Goal: Transaction & Acquisition: Purchase product/service

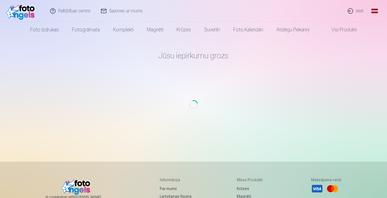
scroll to position [0, 14]
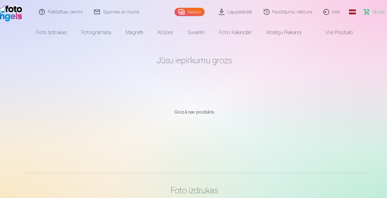
click at [345, 10] on link "Grozs 0" at bounding box center [364, 11] width 38 height 22
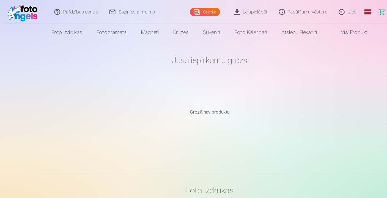
click at [30, 13] on img at bounding box center [22, 11] width 32 height 18
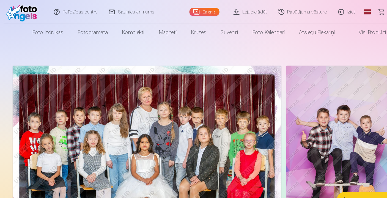
click at [277, 14] on link "Pasūtījumu vēsture" at bounding box center [279, 11] width 55 height 22
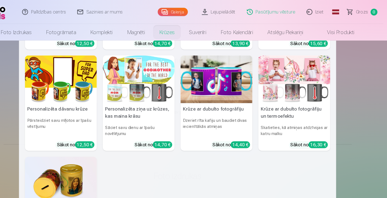
scroll to position [87, 0]
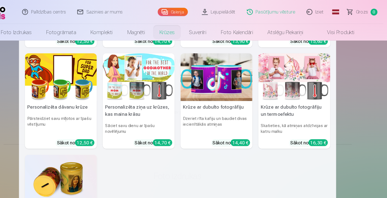
click at [207, 77] on img at bounding box center [229, 71] width 66 height 44
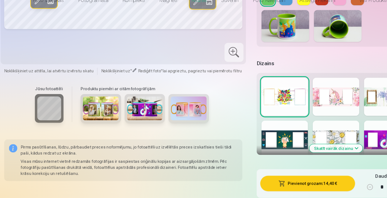
scroll to position [234, 0]
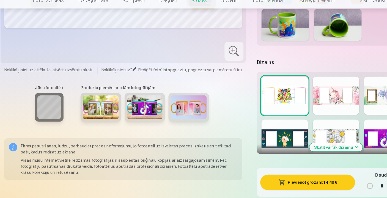
click at [131, 108] on img at bounding box center [133, 114] width 33 height 22
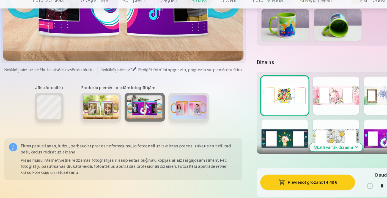
click at [351, 126] on div at bounding box center [357, 143] width 43 height 35
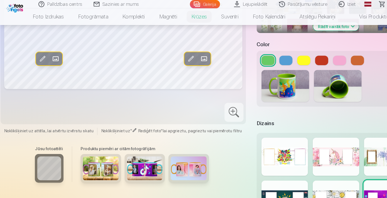
scroll to position [162, 0]
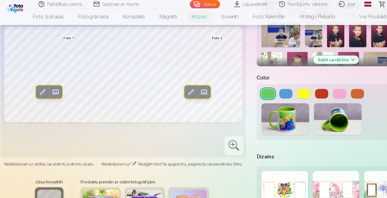
click at [314, 57] on button "Rādīt vairāk foto" at bounding box center [310, 55] width 42 height 8
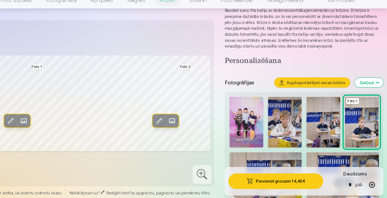
scroll to position [46, 0]
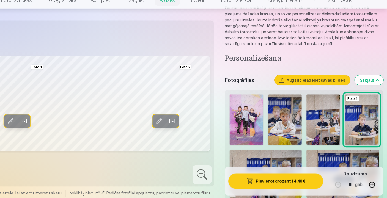
drag, startPoint x: 229, startPoint y: 120, endPoint x: 147, endPoint y: 106, distance: 83.1
click at [184, 123] on span at bounding box center [188, 127] width 9 height 9
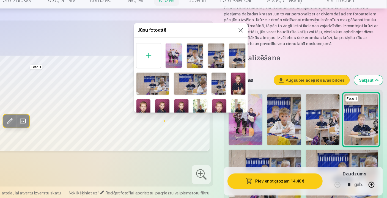
click at [182, 55] on img at bounding box center [189, 66] width 15 height 23
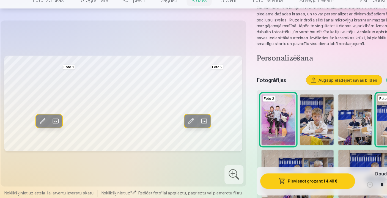
scroll to position [47, 0]
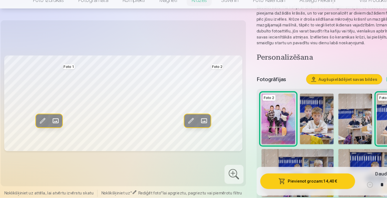
click at [52, 123] on span at bounding box center [51, 127] width 9 height 9
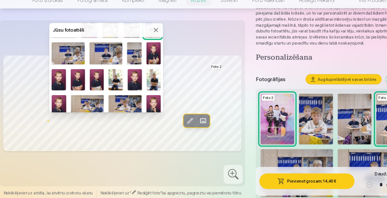
scroll to position [31, 0]
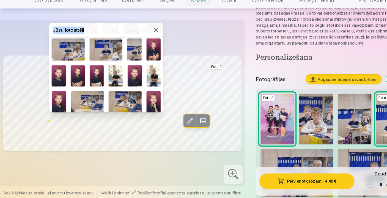
drag, startPoint x: 121, startPoint y: 26, endPoint x: 151, endPoint y: 23, distance: 29.8
click at [151, 23] on body "Palīdzības centrs Sazinies ar mums Galerija Lejupielādēt Pasūtījumu vēsture Izi…" at bounding box center [193, 52] width 387 height 198
click at [121, 76] on img at bounding box center [124, 86] width 13 height 20
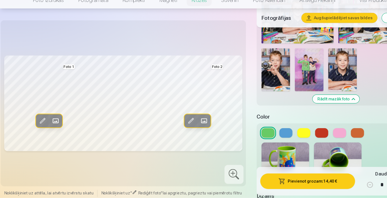
scroll to position [626, 0]
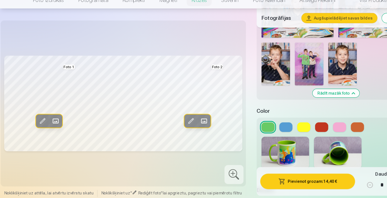
click at [267, 128] on button at bounding box center [264, 132] width 12 height 9
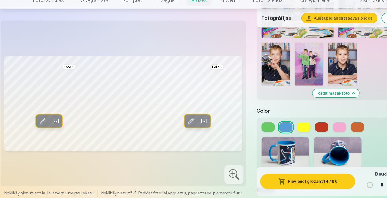
click at [279, 128] on button at bounding box center [280, 132] width 12 height 9
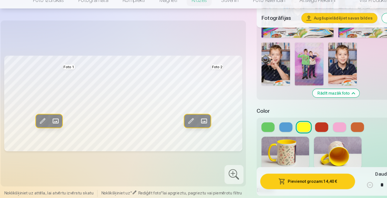
click at [303, 128] on div at bounding box center [310, 132] width 138 height 9
click at [243, 128] on button at bounding box center [247, 132] width 12 height 9
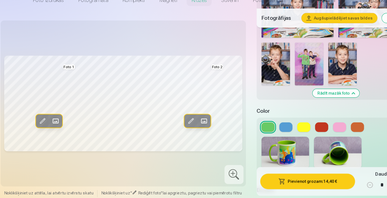
scroll to position [664, 0]
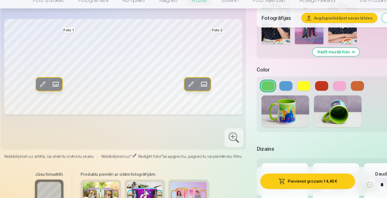
click at [269, 175] on button "Pievienot grozam : 14,40 €" at bounding box center [284, 182] width 88 height 14
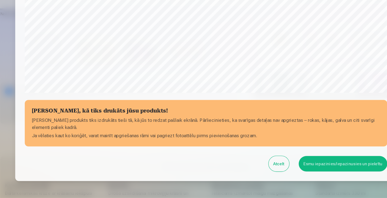
scroll to position [172, 0]
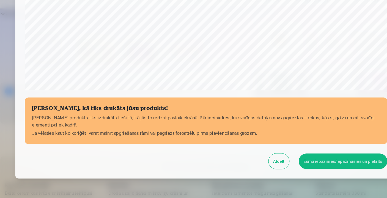
click at [291, 157] on button "Esmu iepazinies/iepazinusies un piekrītu" at bounding box center [320, 164] width 82 height 14
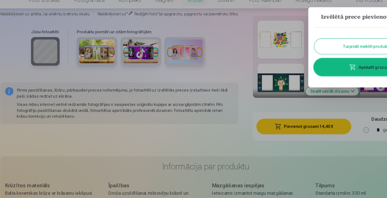
click at [292, 140] on div at bounding box center [193, 99] width 387 height 198
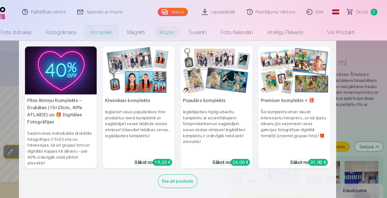
scroll to position [0, 0]
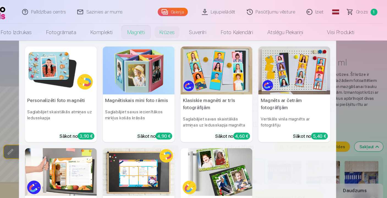
click at [210, 76] on img at bounding box center [229, 65] width 66 height 44
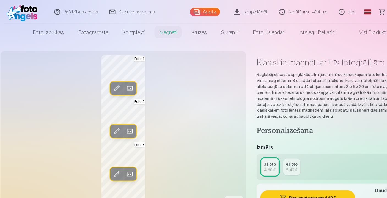
click at [121, 82] on span at bounding box center [119, 81] width 9 height 9
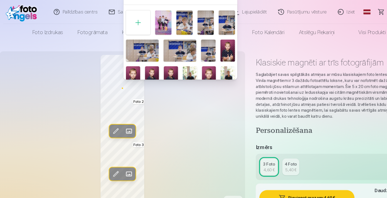
click at [202, 128] on div at bounding box center [193, 99] width 387 height 198
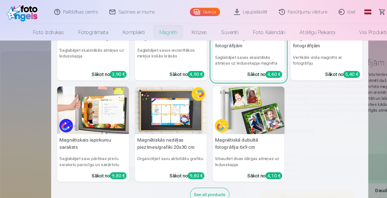
scroll to position [57, 0]
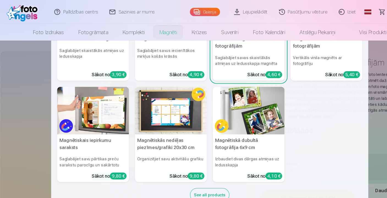
click at [225, 107] on img at bounding box center [229, 102] width 66 height 44
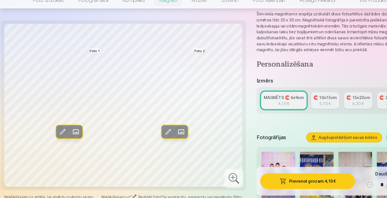
scroll to position [53, 0]
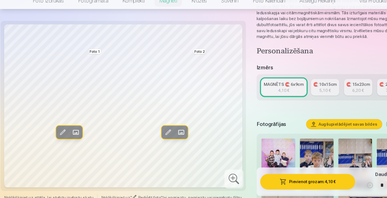
click at [68, 133] on span at bounding box center [70, 137] width 9 height 9
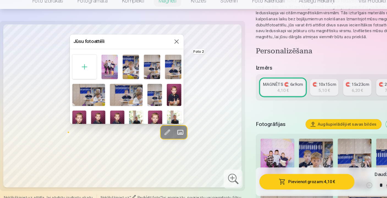
click at [160, 92] on img at bounding box center [160, 102] width 13 height 20
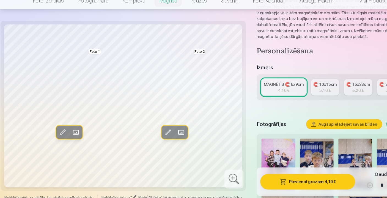
click at [170, 133] on span at bounding box center [166, 137] width 9 height 9
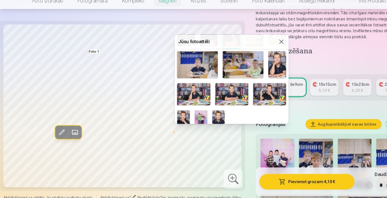
scroll to position [134, 0]
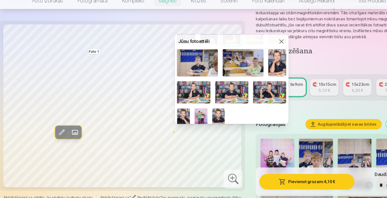
click at [209, 90] on img at bounding box center [213, 100] width 31 height 20
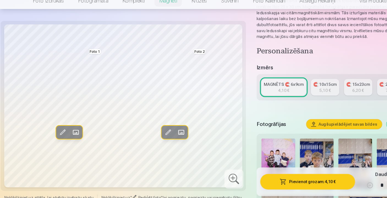
click at [168, 133] on span at bounding box center [166, 137] width 9 height 9
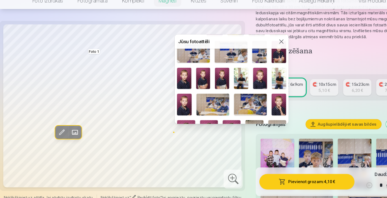
scroll to position [39, 0]
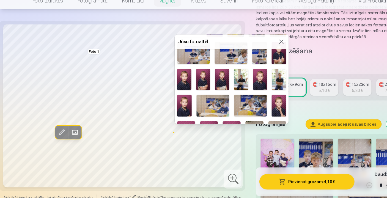
click at [238, 78] on img at bounding box center [239, 88] width 13 height 20
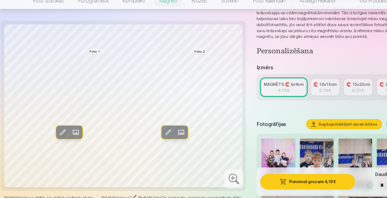
click at [70, 133] on span at bounding box center [70, 137] width 9 height 9
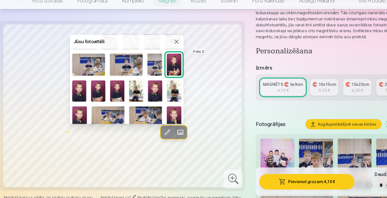
scroll to position [42, 0]
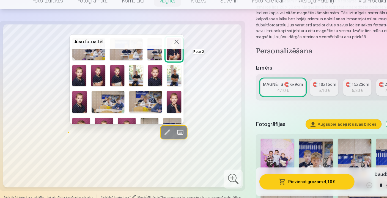
click at [71, 99] on img at bounding box center [73, 109] width 13 height 20
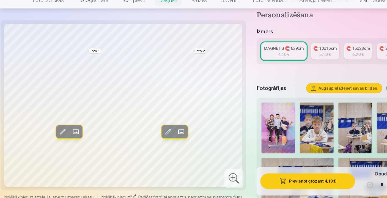
scroll to position [86, 0]
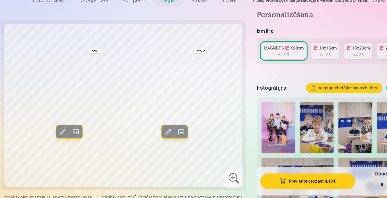
click at [272, 175] on button "Pievienot grozam : 4,10 €" at bounding box center [284, 182] width 88 height 14
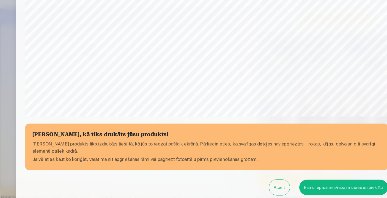
scroll to position [148, 0]
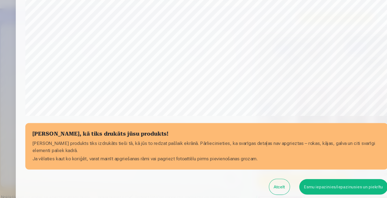
click at [255, 181] on button "Atcelt" at bounding box center [260, 188] width 19 height 14
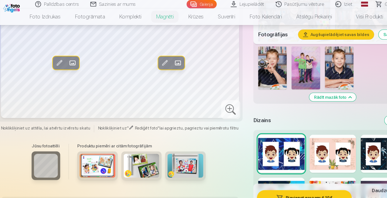
scroll to position [684, 0]
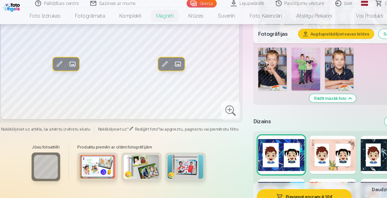
click at [294, 146] on div at bounding box center [309, 143] width 43 height 35
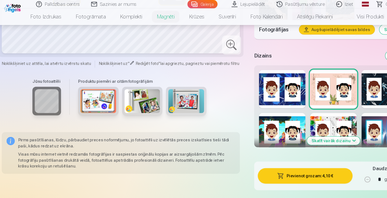
scroll to position [727, 0]
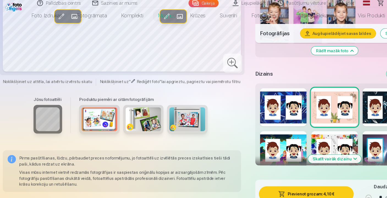
click at [339, 95] on div at bounding box center [357, 99] width 43 height 35
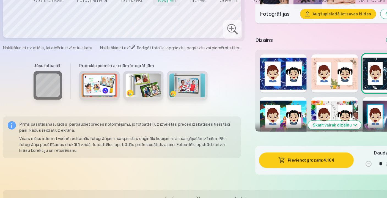
scroll to position [745, 0]
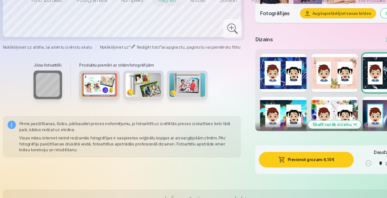
click at [302, 126] on button "Skatīt vairāk dizainu" at bounding box center [309, 130] width 49 height 8
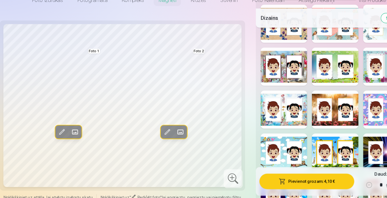
scroll to position [877, 0]
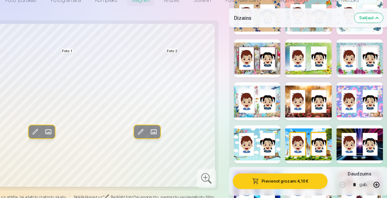
click at [336, 136] on div at bounding box center [357, 148] width 43 height 35
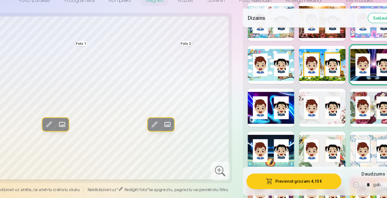
scroll to position [952, 0]
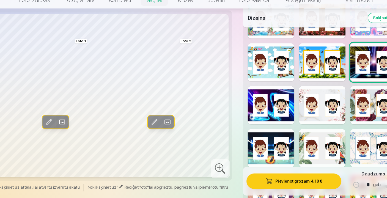
click at [244, 106] on div at bounding box center [262, 112] width 43 height 35
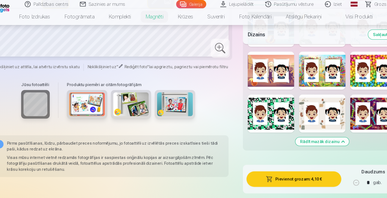
scroll to position [1070, 0]
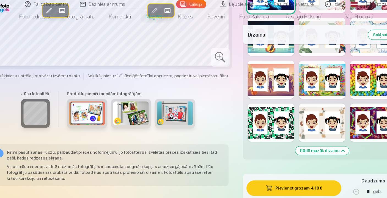
click at [251, 120] on div at bounding box center [262, 112] width 43 height 35
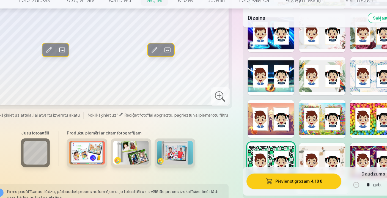
scroll to position [1029, 0]
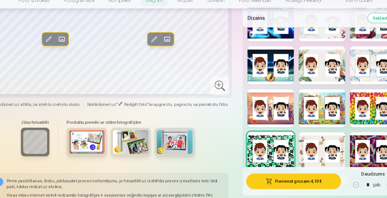
click at [302, 143] on div at bounding box center [309, 154] width 43 height 35
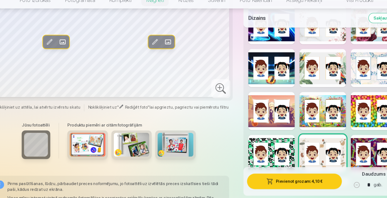
scroll to position [1028, 0]
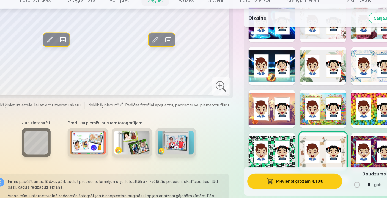
click at [341, 138] on div at bounding box center [357, 155] width 43 height 35
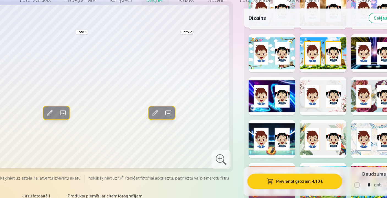
scroll to position [963, 0]
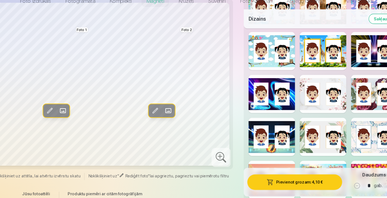
click at [277, 175] on button "Pievienot grozam : 4,10 €" at bounding box center [284, 182] width 88 height 14
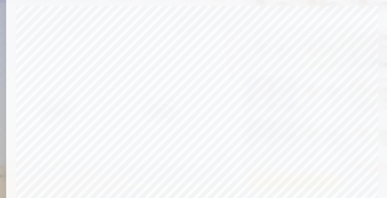
scroll to position [1079, 0]
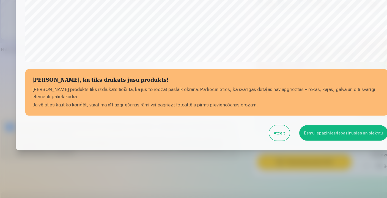
click at [292, 131] on button "Esmu iepazinies/iepazinusies un piekrītu" at bounding box center [320, 138] width 82 height 14
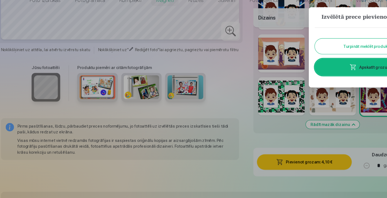
click at [226, 140] on div at bounding box center [193, 99] width 387 height 198
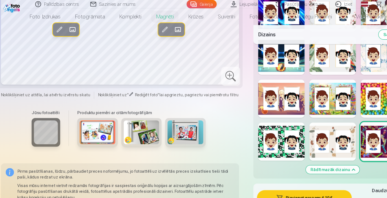
scroll to position [1043, 0]
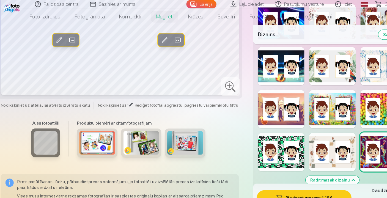
click at [262, 101] on div at bounding box center [262, 100] width 43 height 35
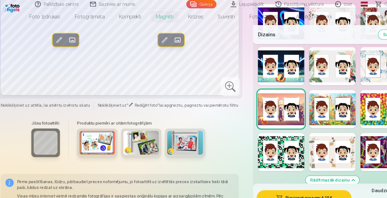
click at [302, 107] on div at bounding box center [309, 100] width 43 height 35
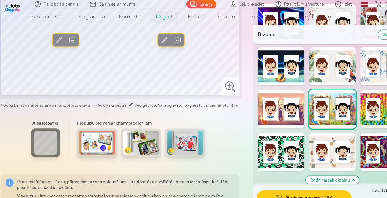
click at [348, 111] on div at bounding box center [357, 100] width 43 height 35
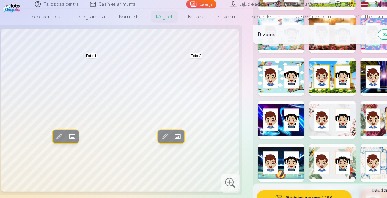
scroll to position [954, 0]
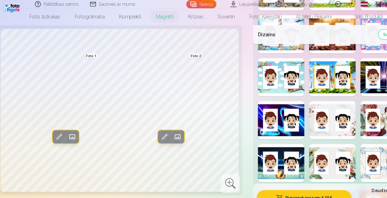
click at [69, 127] on span at bounding box center [70, 126] width 9 height 9
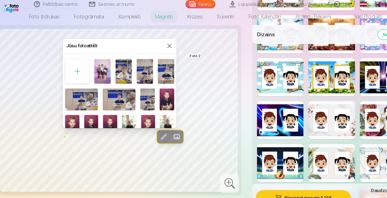
click at [149, 15] on div at bounding box center [193, 99] width 387 height 198
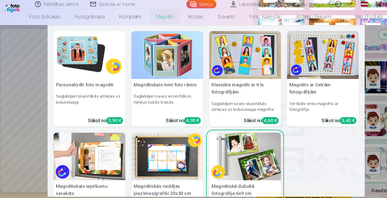
scroll to position [0, 0]
click at [65, 62] on img at bounding box center [86, 51] width 66 height 44
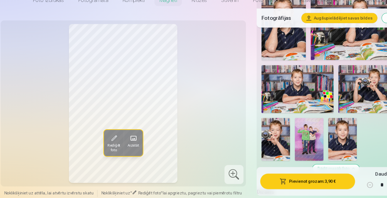
scroll to position [697, 0]
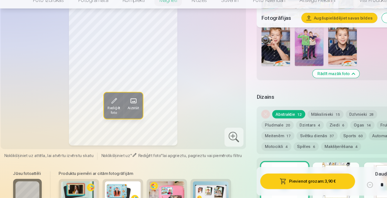
click at [301, 117] on button "Mākslinieki 15" at bounding box center [300, 121] width 33 height 8
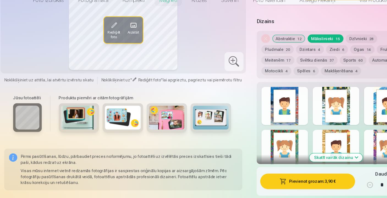
scroll to position [767, 0]
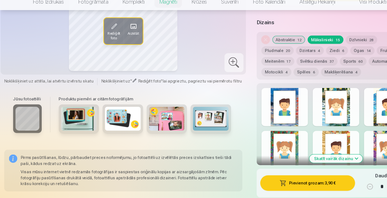
click at [313, 66] on button "Sports 60" at bounding box center [325, 70] width 24 height 8
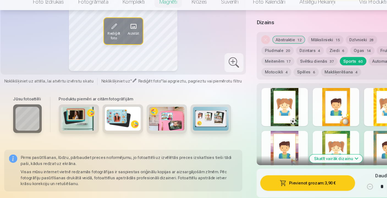
click at [271, 76] on button "Spēles 6" at bounding box center [282, 80] width 23 height 8
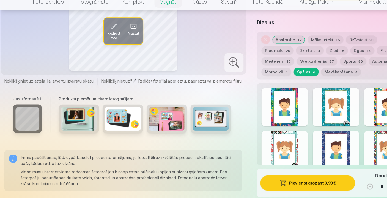
click at [274, 95] on div at bounding box center [262, 112] width 43 height 35
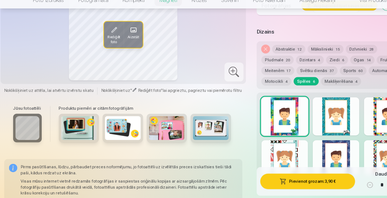
scroll to position [759, 0]
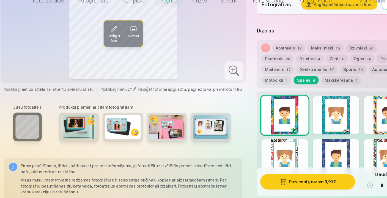
click at [315, 113] on div at bounding box center [309, 121] width 43 height 35
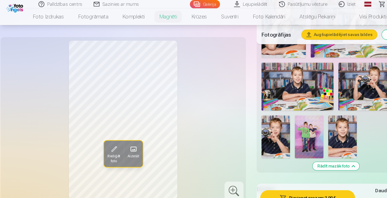
scroll to position [626, 0]
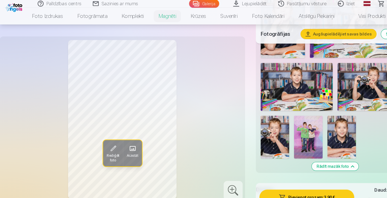
click at [123, 138] on span at bounding box center [122, 137] width 9 height 9
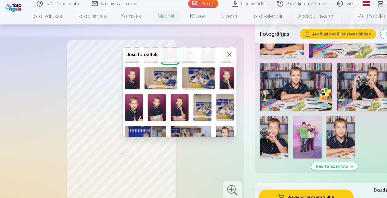
scroll to position [82, 0]
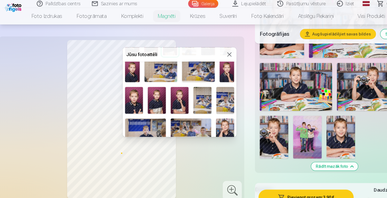
click at [208, 67] on img at bounding box center [209, 66] width 13 height 20
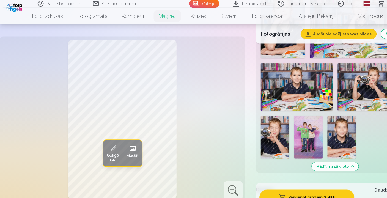
scroll to position [644, 0]
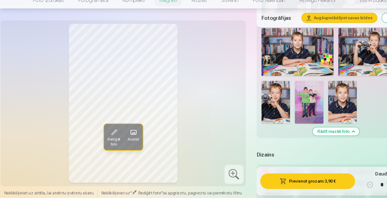
click at [268, 175] on button "Pievienot grozam : 3,90 €" at bounding box center [284, 182] width 88 height 14
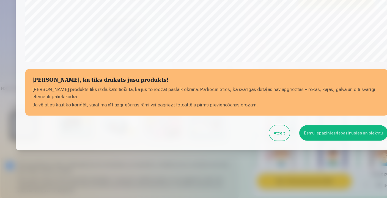
scroll to position [198, 0]
click at [292, 131] on button "Esmu iepazinies/iepazinusies un piekrītu" at bounding box center [320, 138] width 82 height 14
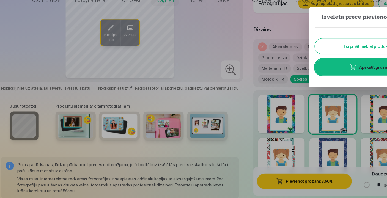
click at [233, 97] on div at bounding box center [193, 99] width 387 height 198
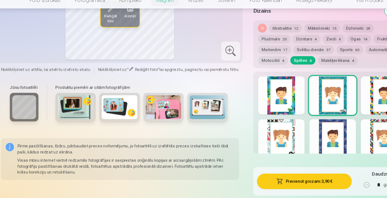
scroll to position [779, 0]
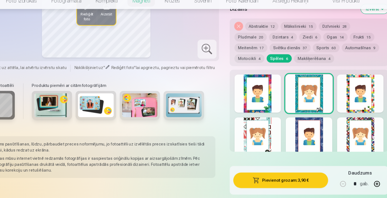
click at [336, 92] on div at bounding box center [357, 101] width 43 height 35
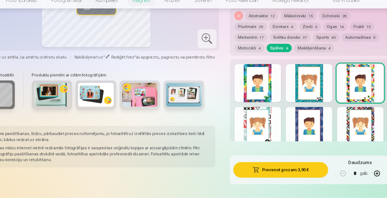
scroll to position [789, 0]
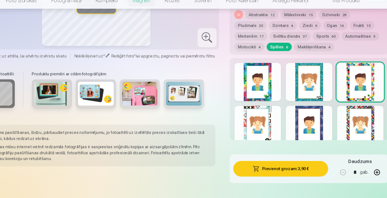
click at [336, 113] on div at bounding box center [357, 130] width 43 height 35
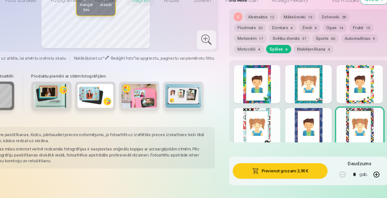
scroll to position [795, 0]
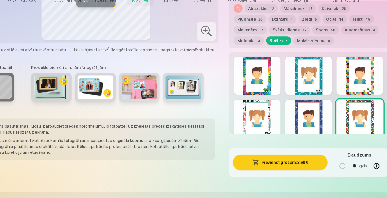
click at [288, 111] on div at bounding box center [309, 124] width 43 height 35
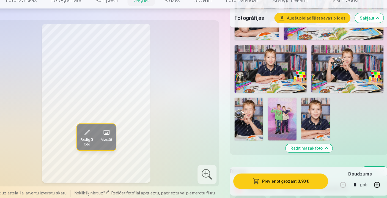
scroll to position [642, 0]
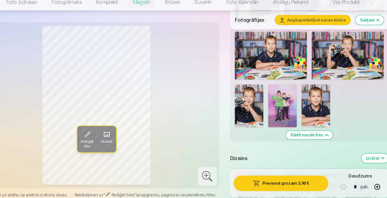
click at [118, 133] on span at bounding box center [122, 137] width 9 height 9
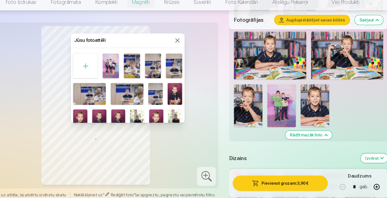
click at [179, 90] on img at bounding box center [185, 100] width 13 height 20
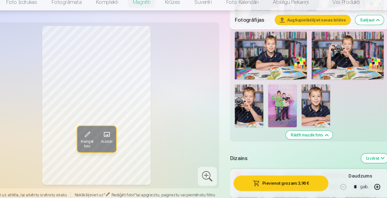
click at [262, 175] on button "Pievienot grozam : 3,90 €" at bounding box center [284, 182] width 88 height 14
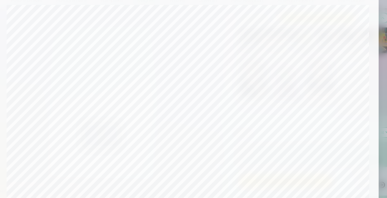
scroll to position [758, 0]
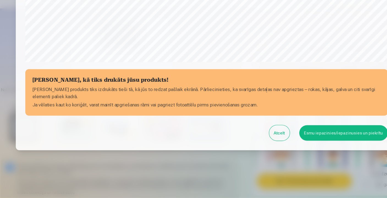
click at [292, 131] on button "Esmu iepazinies/iepazinusies un piekrītu" at bounding box center [320, 138] width 82 height 14
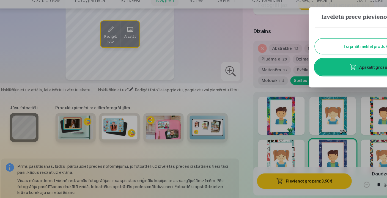
click at [223, 132] on div at bounding box center [193, 99] width 387 height 198
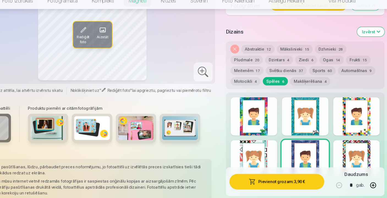
click at [331, 78] on span "60" at bounding box center [333, 80] width 4 height 4
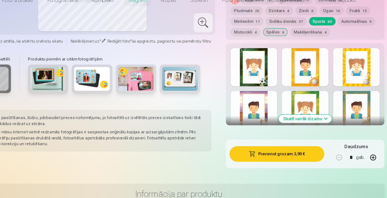
scroll to position [818, 0]
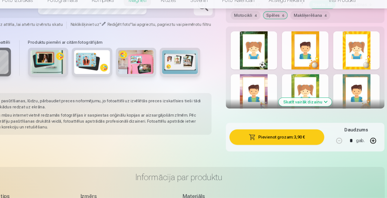
click at [285, 106] on button "Skatīt vairāk dizainu" at bounding box center [309, 110] width 49 height 8
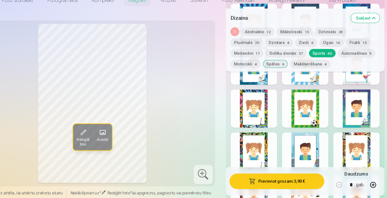
scroll to position [1040, 0]
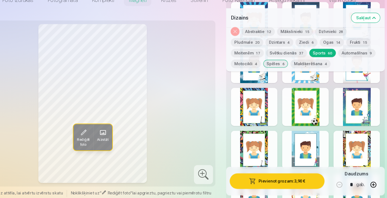
click at [241, 100] on div at bounding box center [262, 113] width 43 height 35
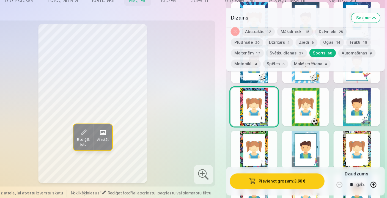
click at [336, 101] on div at bounding box center [357, 113] width 43 height 35
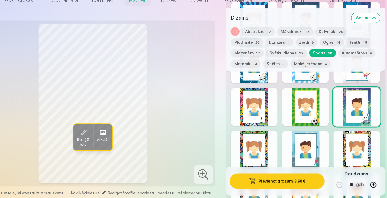
click at [249, 175] on button "Pievienot grozam : 3,90 €" at bounding box center [284, 182] width 88 height 14
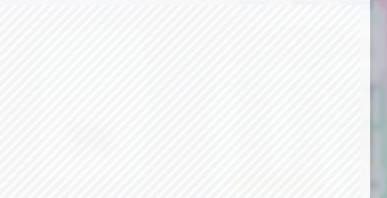
scroll to position [198, 0]
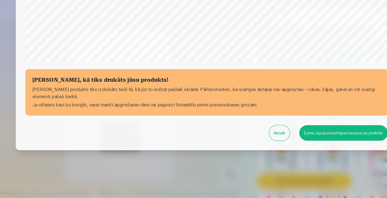
click at [296, 131] on button "Esmu iepazinies/iepazinusies un piekrītu" at bounding box center [320, 138] width 82 height 14
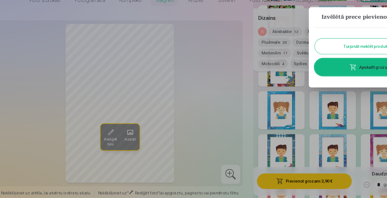
click at [224, 99] on div at bounding box center [193, 99] width 387 height 198
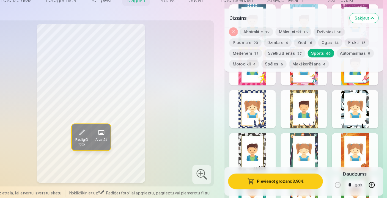
scroll to position [1279, 0]
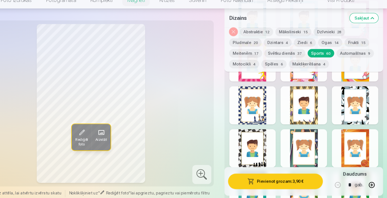
click at [336, 106] on div at bounding box center [357, 112] width 43 height 35
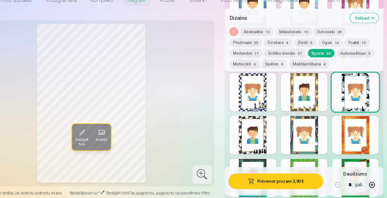
scroll to position [1291, 0]
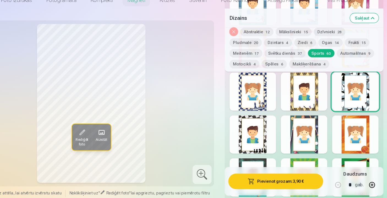
click at [241, 136] on div at bounding box center [262, 139] width 43 height 35
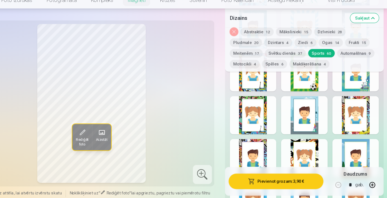
scroll to position [1076, 0]
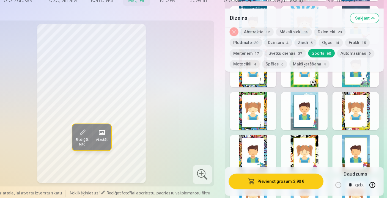
click at [336, 111] on div at bounding box center [357, 117] width 43 height 35
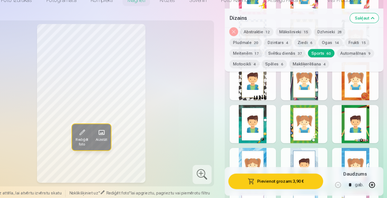
scroll to position [1350, 0]
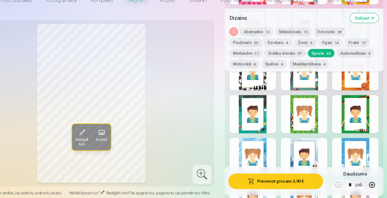
click at [118, 133] on span at bounding box center [122, 137] width 9 height 9
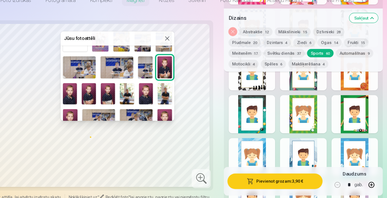
scroll to position [23, 0]
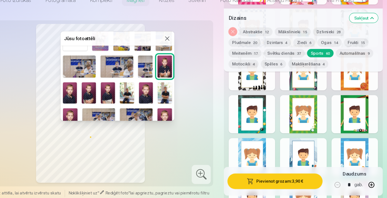
click at [87, 91] on img at bounding box center [93, 101] width 13 height 20
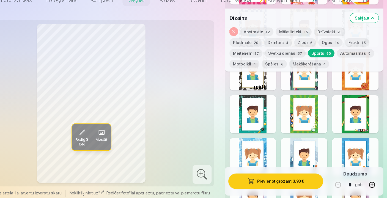
click at [242, 175] on button "Pievienot grozam : 3,90 €" at bounding box center [284, 182] width 88 height 14
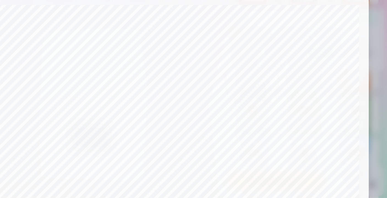
scroll to position [1465, 0]
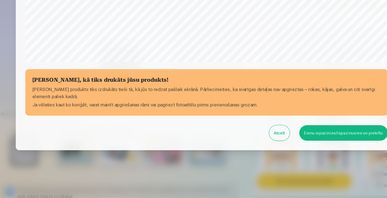
click at [302, 131] on button "Esmu iepazinies/iepazinusies un piekrītu" at bounding box center [320, 138] width 82 height 14
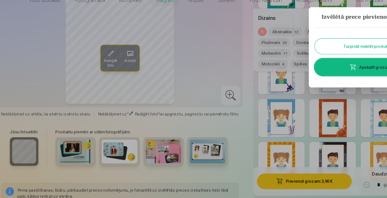
click at [230, 103] on div at bounding box center [193, 99] width 387 height 198
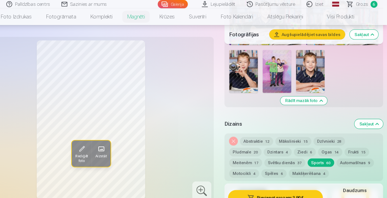
scroll to position [684, 0]
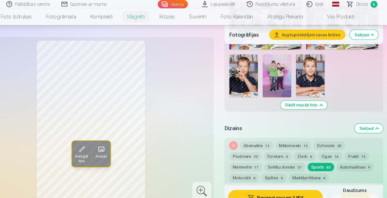
click at [358, 5] on span "Grozs" at bounding box center [363, 4] width 11 height 7
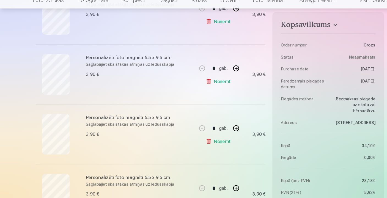
scroll to position [245, 0]
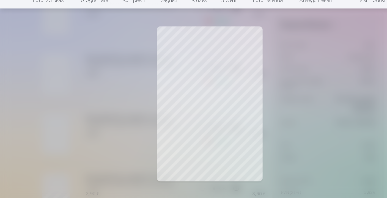
click at [258, 132] on div at bounding box center [193, 99] width 387 height 198
click at [119, 106] on div at bounding box center [193, 99] width 387 height 198
click at [45, 71] on div at bounding box center [193, 99] width 387 height 198
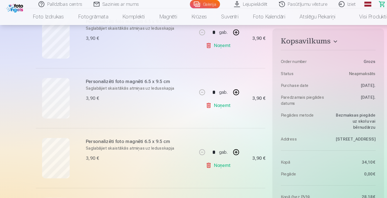
scroll to position [238, 0]
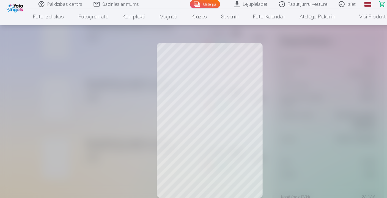
click at [92, 89] on div at bounding box center [193, 99] width 387 height 198
click at [107, 72] on div at bounding box center [193, 99] width 387 height 198
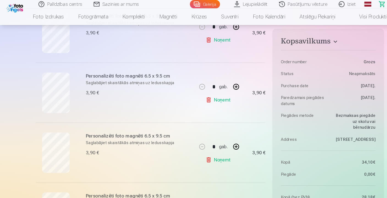
scroll to position [239, 0]
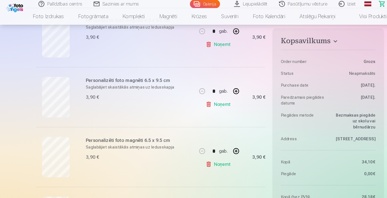
click at [202, 98] on link "Noņemt" at bounding box center [202, 96] width 25 height 11
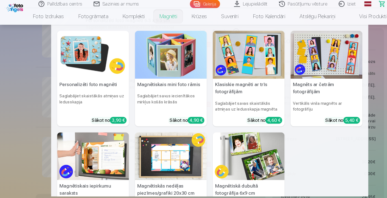
click at [90, 56] on img at bounding box center [86, 51] width 66 height 44
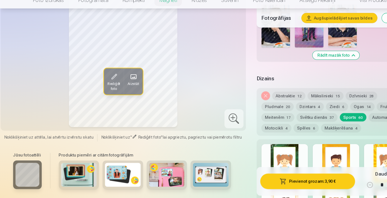
scroll to position [721, 0]
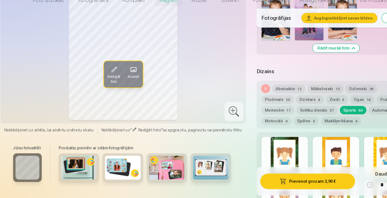
click at [331, 115] on span "60" at bounding box center [333, 117] width 4 height 4
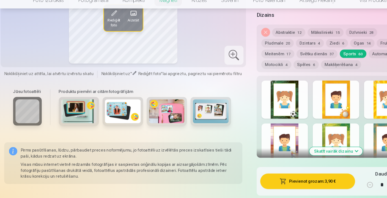
scroll to position [858, 0]
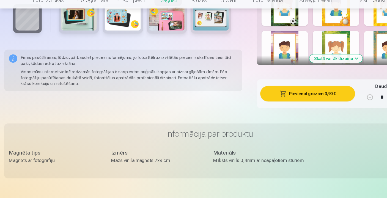
click at [312, 65] on button "Skatīt vairāk dizainu" at bounding box center [309, 69] width 49 height 8
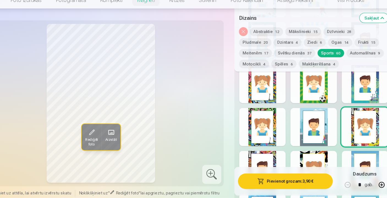
scroll to position [1061, 0]
click at [271, 70] on button "Spēles 6" at bounding box center [282, 74] width 23 height 8
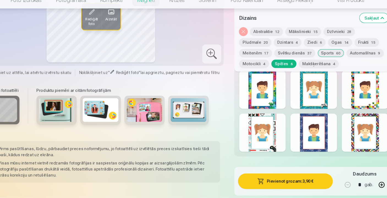
scroll to position [789, 0]
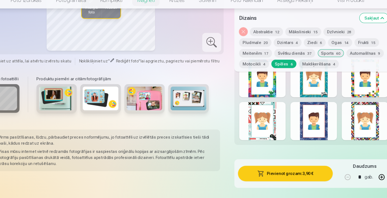
click at [289, 109] on div at bounding box center [309, 126] width 43 height 35
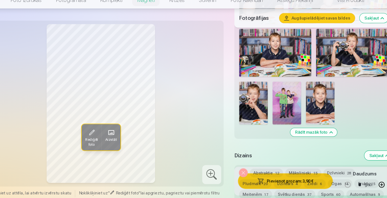
scroll to position [652, 0]
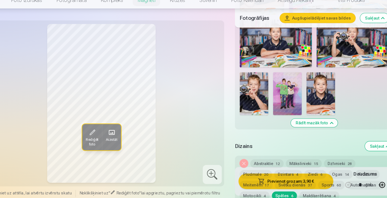
click at [118, 133] on span at bounding box center [122, 137] width 9 height 9
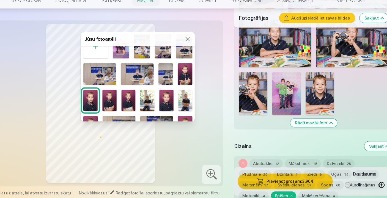
scroll to position [17, 0]
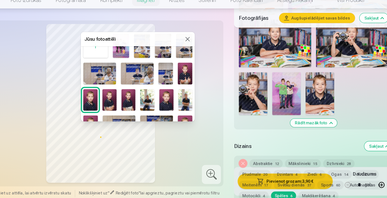
click at [114, 98] on img at bounding box center [120, 108] width 13 height 20
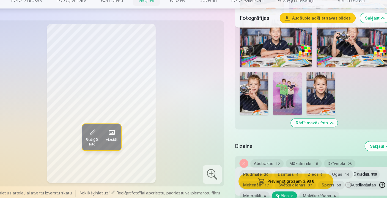
click at [118, 133] on span at bounding box center [122, 137] width 9 height 9
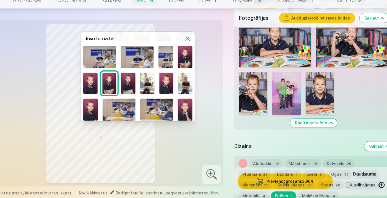
scroll to position [34, 0]
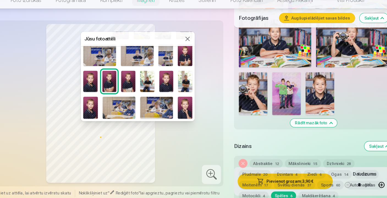
click at [184, 81] on img at bounding box center [190, 91] width 13 height 20
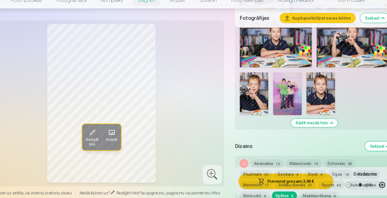
click at [118, 133] on span at bounding box center [122, 137] width 9 height 9
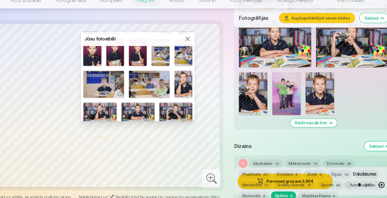
scroll to position [114, 0]
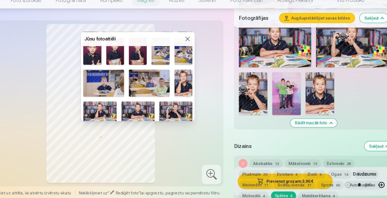
click at [181, 79] on img at bounding box center [189, 91] width 17 height 25
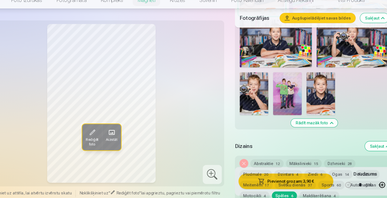
click at [117, 142] on span "Aizstāt" at bounding box center [122, 144] width 11 height 4
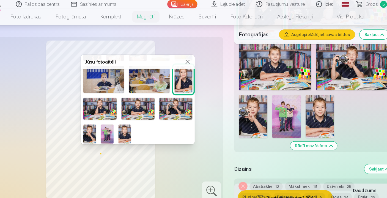
scroll to position [137, 0]
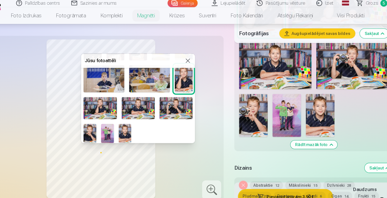
click at [129, 118] on img at bounding box center [135, 124] width 12 height 18
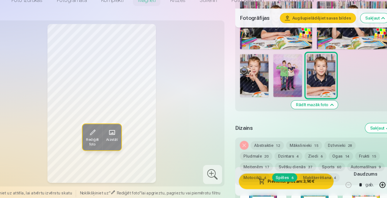
scroll to position [681, 0]
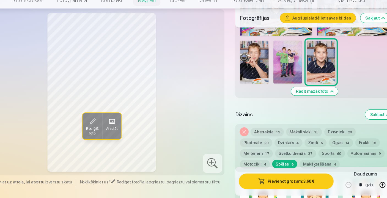
click at [255, 175] on button "Pievienot grozam : 3,90 €" at bounding box center [284, 182] width 88 height 14
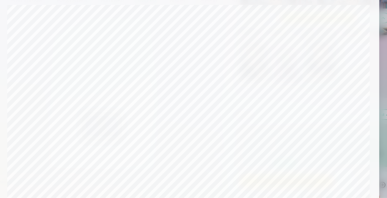
scroll to position [796, 0]
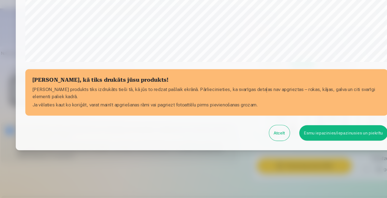
click at [306, 131] on button "Esmu iepazinies/iepazinusies un piekrītu" at bounding box center [320, 138] width 82 height 14
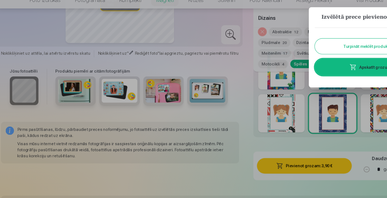
click at [235, 128] on div at bounding box center [193, 99] width 387 height 198
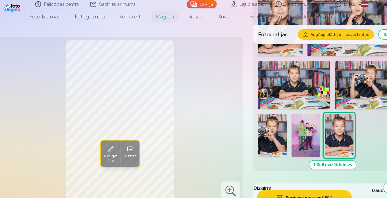
scroll to position [621, 0]
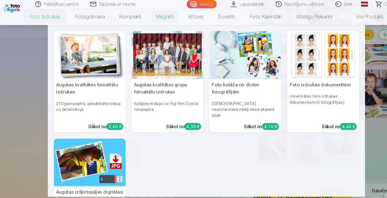
click at [169, 61] on div at bounding box center [158, 51] width 66 height 44
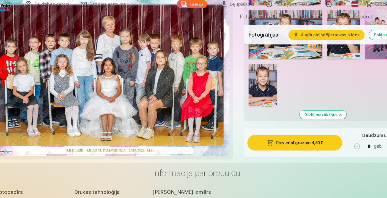
scroll to position [743, 0]
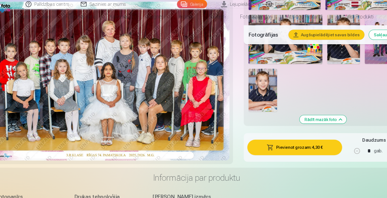
click at [275, 140] on button "Pievienot grozam : 4,30 €" at bounding box center [284, 136] width 88 height 14
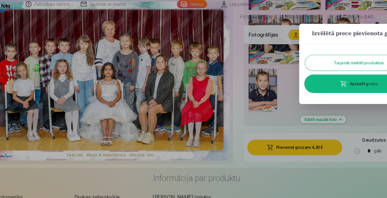
click at [347, 75] on link "Apskatīt grozu" at bounding box center [342, 77] width 99 height 15
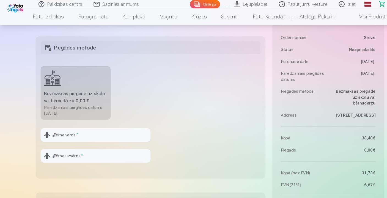
scroll to position [488, 0]
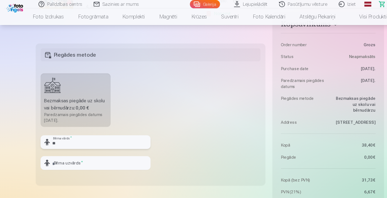
type input "*"
type input "******"
click at [54, 152] on input "*******" at bounding box center [87, 150] width 101 height 13
type input "*******"
click at [143, 100] on fieldset "Piegādes metode Bezmaksas piegāde uz skolu vai bērnudārzu : 0,00 € Paredzamais …" at bounding box center [139, 105] width 212 height 131
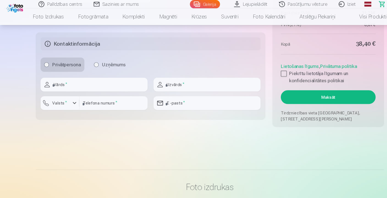
scroll to position [632, 0]
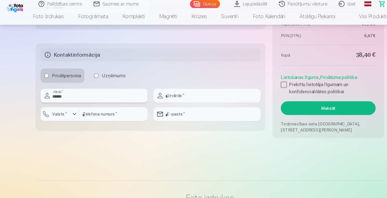
type input "******"
type input "*******"
type input "********"
click at [68, 104] on div "button" at bounding box center [68, 105] width 7 height 7
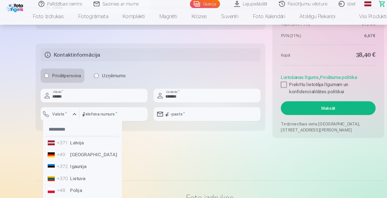
click at [66, 132] on li "+371 Latvija" at bounding box center [76, 131] width 68 height 11
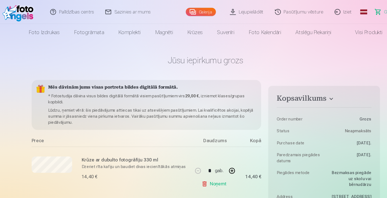
scroll to position [0, 0]
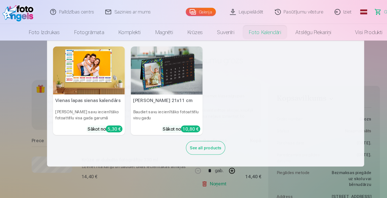
type input "**********"
click at [53, 72] on img at bounding box center [86, 65] width 66 height 44
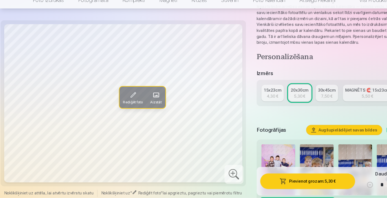
scroll to position [50, 0]
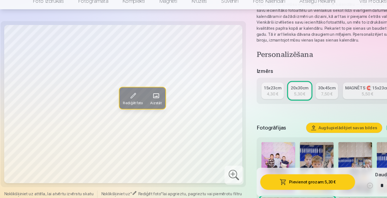
click at [147, 99] on span at bounding box center [143, 103] width 9 height 9
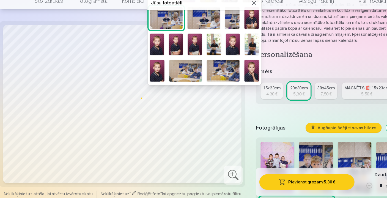
scroll to position [34, 0]
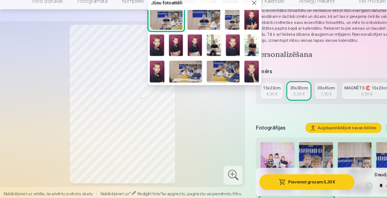
click at [219, 46] on img at bounding box center [214, 56] width 13 height 20
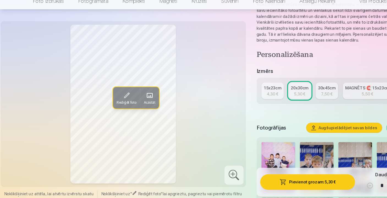
click at [197, 106] on div "Rediģēt foto Aizstāt" at bounding box center [114, 110] width 220 height 147
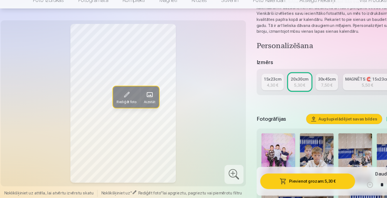
scroll to position [58, 0]
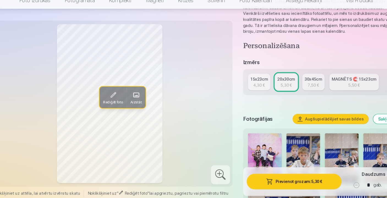
click at [316, 83] on link "MAGNĒTS 🧲 15x23cm 5,50 €" at bounding box center [339, 90] width 46 height 15
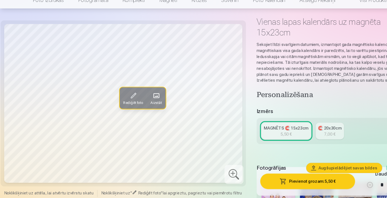
scroll to position [23, 0]
click at [144, 99] on span at bounding box center [143, 103] width 9 height 9
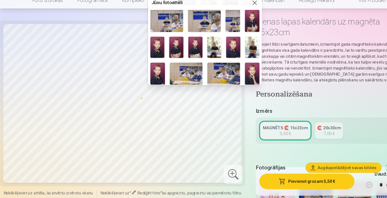
scroll to position [32, 0]
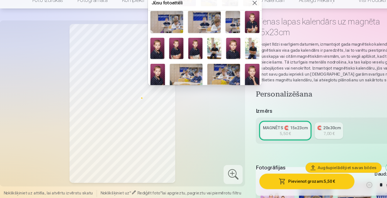
click at [218, 50] on img at bounding box center [214, 60] width 13 height 20
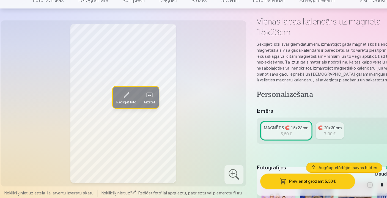
click at [197, 137] on div "Rediģēt foto Aizstāt" at bounding box center [114, 110] width 220 height 147
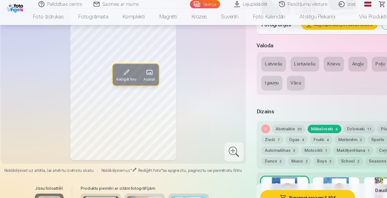
scroll to position [745, 0]
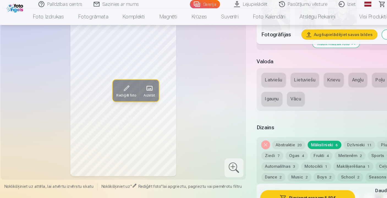
click at [254, 69] on button "Latviešu" at bounding box center [252, 73] width 23 height 13
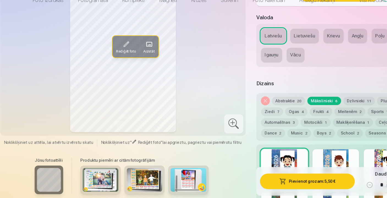
scroll to position [793, 0]
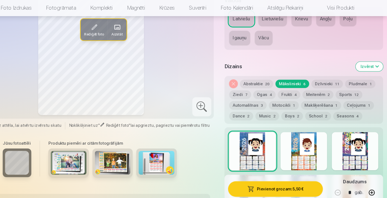
click at [346, 101] on button "Ceļojums 1" at bounding box center [360, 105] width 28 height 8
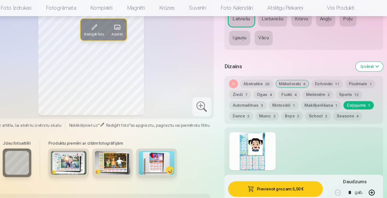
click at [241, 136] on div at bounding box center [262, 147] width 43 height 35
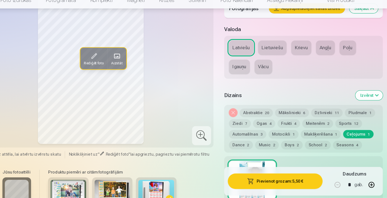
scroll to position [759, 0]
click at [265, 145] on button "Music 2" at bounding box center [276, 149] width 22 height 8
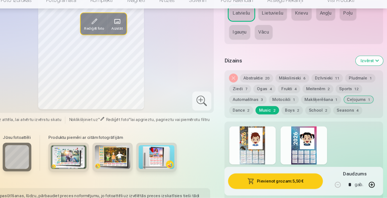
scroll to position [791, 0]
click at [244, 134] on div at bounding box center [262, 149] width 43 height 35
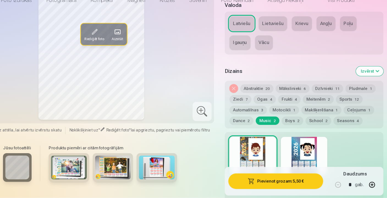
scroll to position [782, 0]
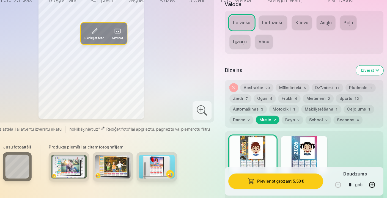
click at [288, 141] on div at bounding box center [309, 158] width 43 height 35
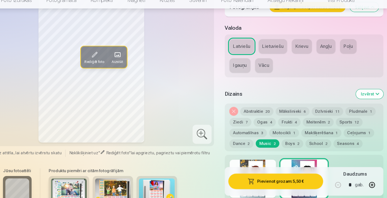
scroll to position [761, 0]
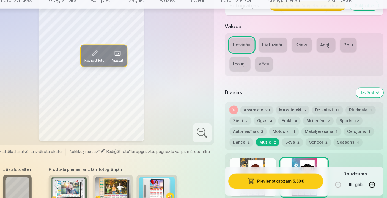
click at [241, 143] on button "Dance 2" at bounding box center [252, 147] width 22 height 8
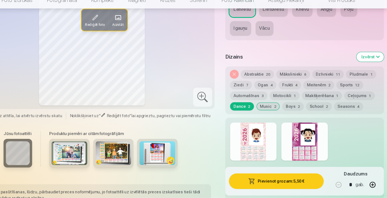
scroll to position [796, 0]
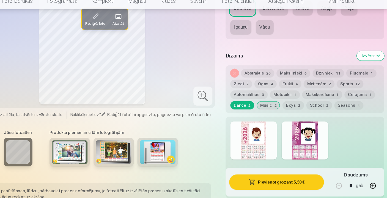
click at [241, 131] on div at bounding box center [262, 143] width 43 height 35
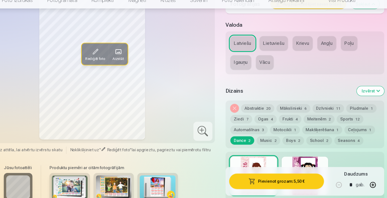
scroll to position [763, 0]
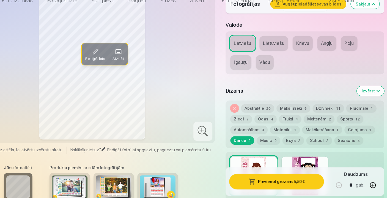
click at [241, 131] on button "Automašīnas 3" at bounding box center [258, 135] width 34 height 8
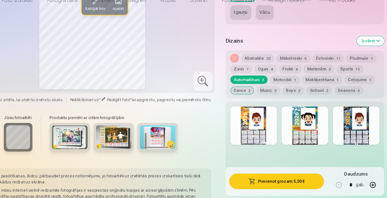
scroll to position [813, 0]
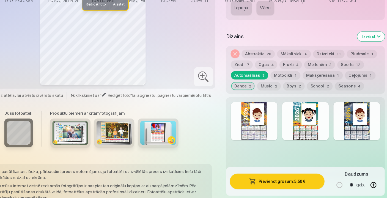
click at [241, 118] on div at bounding box center [262, 126] width 43 height 35
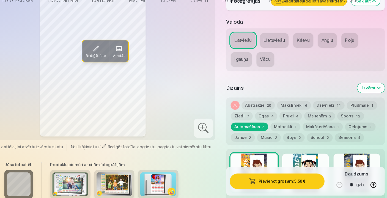
scroll to position [766, 0]
click at [288, 157] on div at bounding box center [309, 174] width 43 height 35
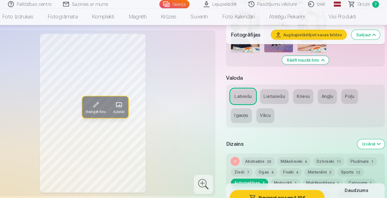
scroll to position [762, 0]
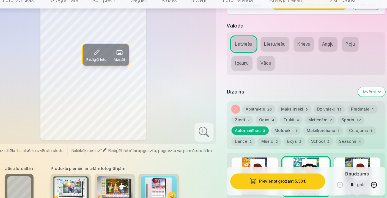
click at [336, 161] on div at bounding box center [357, 178] width 43 height 35
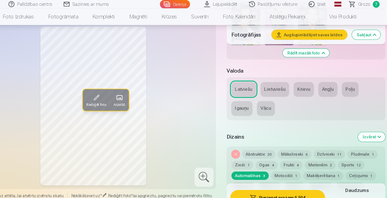
scroll to position [766, 0]
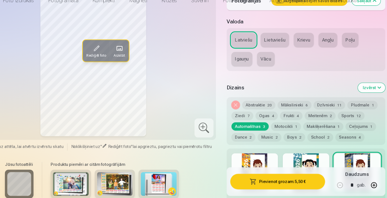
click at [251, 108] on button "Abstraktie 20" at bounding box center [266, 112] width 31 height 8
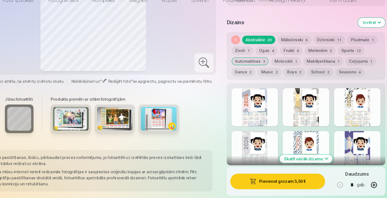
scroll to position [830, 0]
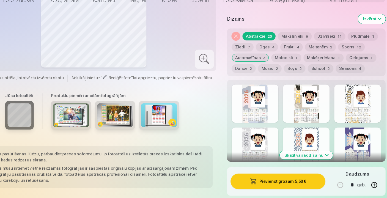
click at [243, 97] on div at bounding box center [262, 110] width 43 height 35
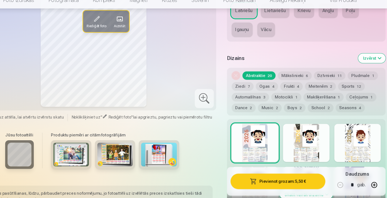
scroll to position [799, 0]
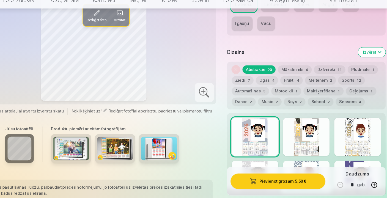
click at [288, 124] on div at bounding box center [309, 141] width 43 height 35
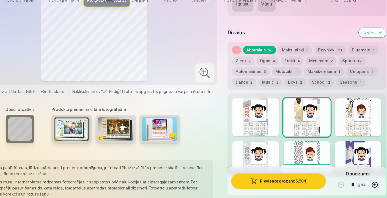
scroll to position [855, 0]
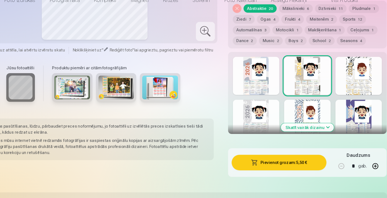
click at [285, 129] on button "Skatīt vairāk dizainu" at bounding box center [309, 133] width 49 height 8
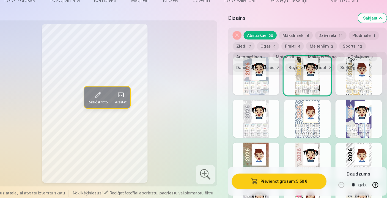
click at [337, 114] on div at bounding box center [357, 124] width 43 height 35
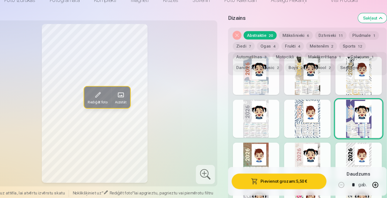
click at [336, 147] on div at bounding box center [357, 164] width 43 height 35
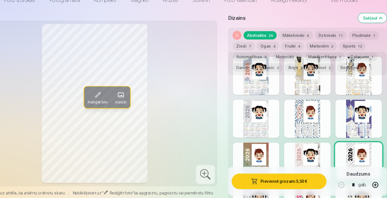
click at [288, 147] on div at bounding box center [309, 164] width 43 height 35
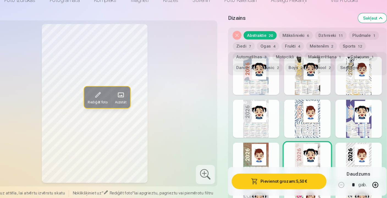
click at [241, 147] on div at bounding box center [262, 164] width 43 height 35
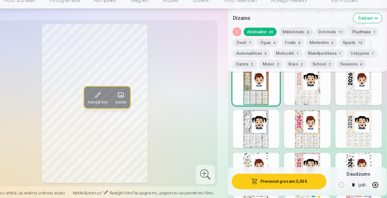
scroll to position [924, 0]
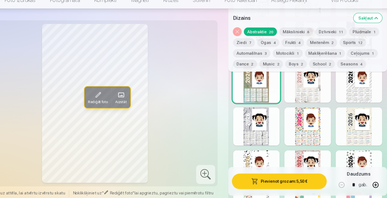
click at [243, 114] on div at bounding box center [262, 131] width 43 height 35
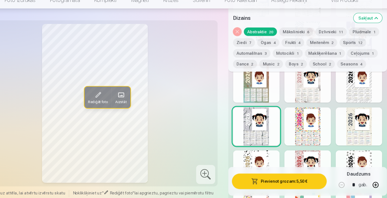
click at [288, 121] on div at bounding box center [309, 131] width 43 height 35
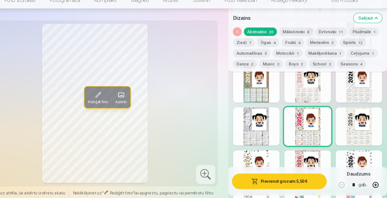
click at [336, 124] on div at bounding box center [357, 131] width 43 height 35
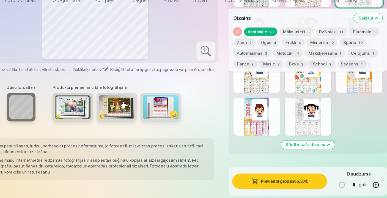
scroll to position [1068, 0]
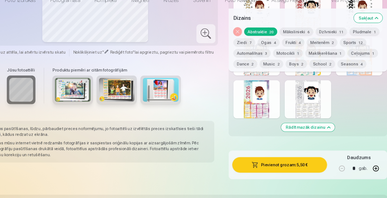
click at [251, 103] on div at bounding box center [262, 106] width 43 height 35
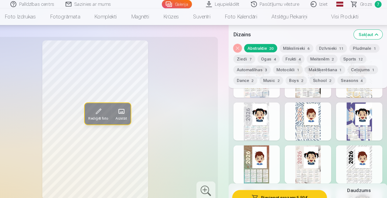
scroll to position [864, 0]
click at [284, 47] on button "Mākslinieki 6" at bounding box center [299, 45] width 31 height 8
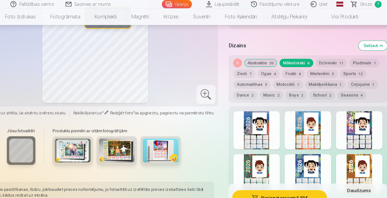
scroll to position [811, 0]
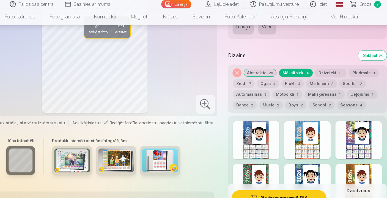
click at [241, 134] on div at bounding box center [262, 129] width 43 height 35
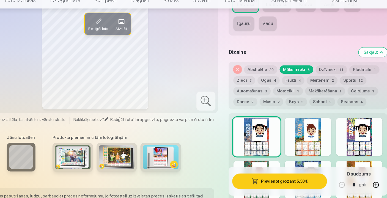
scroll to position [799, 0]
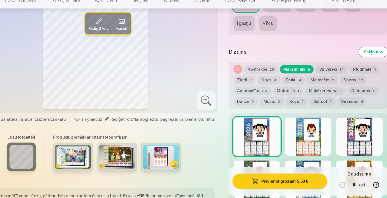
click at [288, 134] on div at bounding box center [309, 141] width 43 height 35
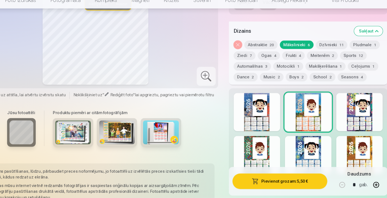
scroll to position [825, 0]
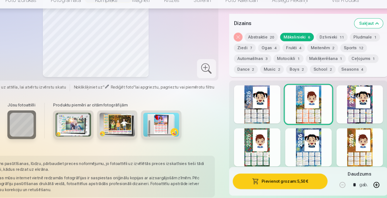
click at [336, 95] on div at bounding box center [357, 111] width 43 height 35
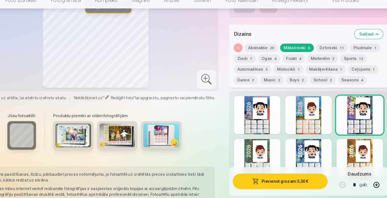
scroll to position [818, 0]
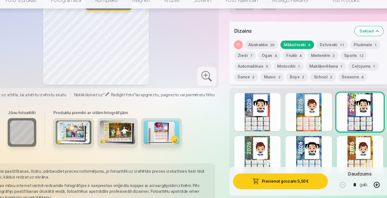
click at [249, 141] on div at bounding box center [262, 158] width 43 height 35
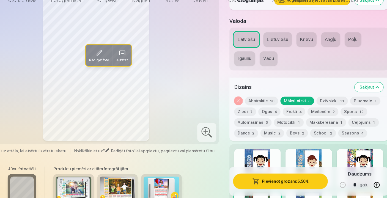
scroll to position [829, 0]
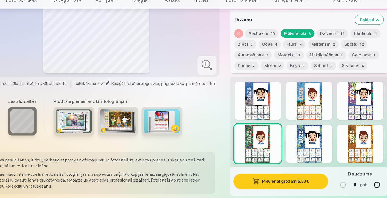
click at [288, 134] on div at bounding box center [309, 147] width 43 height 35
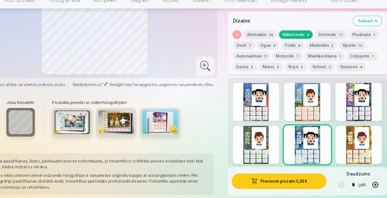
scroll to position [828, 0]
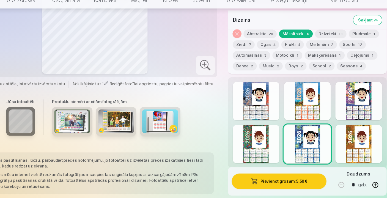
click at [336, 144] on div at bounding box center [357, 148] width 43 height 35
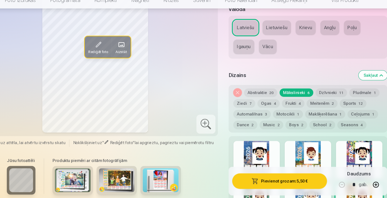
scroll to position [778, 0]
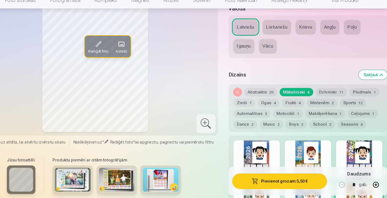
click at [317, 96] on button "Dzīvnieki 11" at bounding box center [331, 100] width 29 height 8
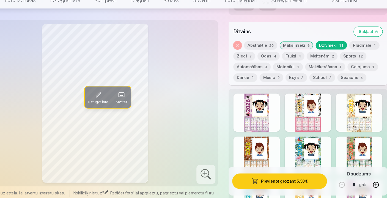
scroll to position [820, 0]
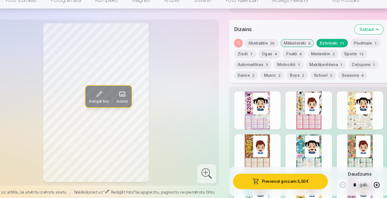
click at [241, 111] on div at bounding box center [262, 117] width 43 height 35
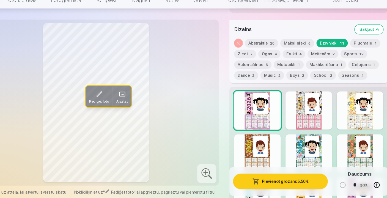
click at [288, 107] on div at bounding box center [309, 117] width 43 height 35
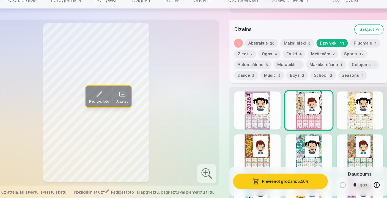
click at [336, 112] on div at bounding box center [357, 117] width 43 height 35
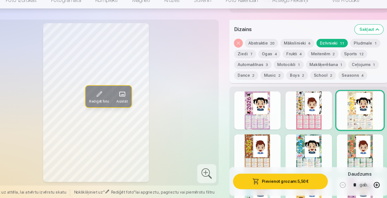
click at [241, 141] on div at bounding box center [262, 156] width 43 height 35
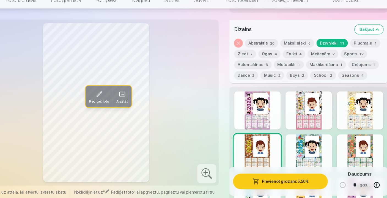
click at [288, 146] on div at bounding box center [309, 156] width 43 height 35
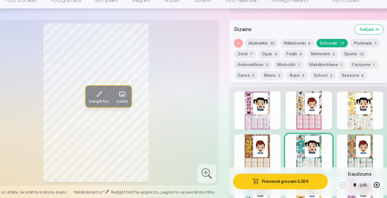
click at [338, 139] on div at bounding box center [357, 156] width 43 height 35
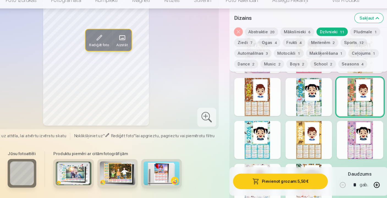
scroll to position [872, 0]
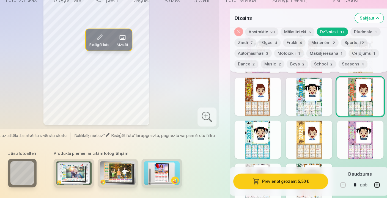
click at [241, 131] on div at bounding box center [262, 143] width 43 height 35
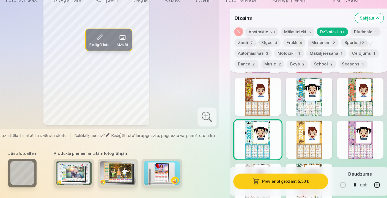
click at [288, 135] on div at bounding box center [309, 143] width 43 height 35
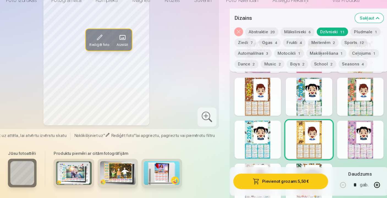
click at [336, 133] on div at bounding box center [357, 143] width 43 height 35
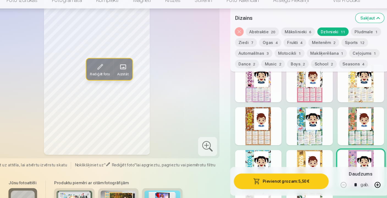
scroll to position [896, 0]
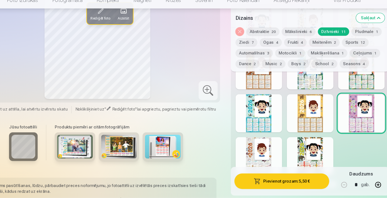
click at [245, 142] on div at bounding box center [262, 159] width 43 height 35
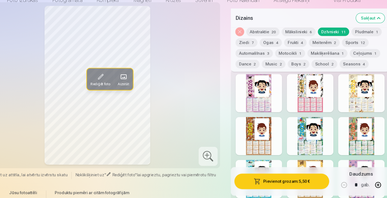
scroll to position [889, 0]
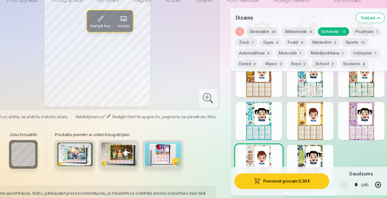
click at [288, 149] on div at bounding box center [309, 166] width 43 height 35
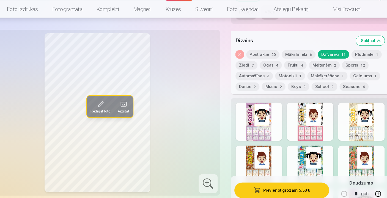
scroll to position [822, 0]
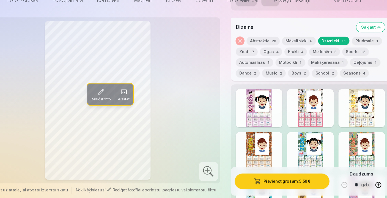
click at [286, 59] on button "Frukti 4" at bounding box center [296, 63] width 21 height 8
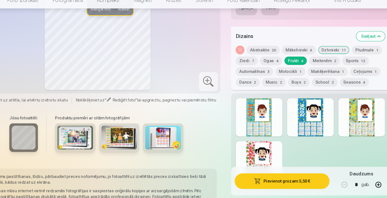
scroll to position [837, 0]
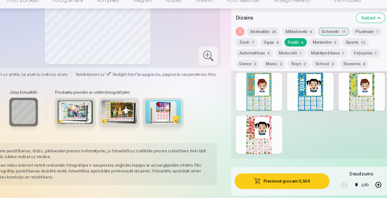
click at [244, 85] on div at bounding box center [262, 99] width 43 height 35
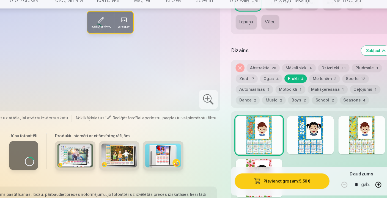
scroll to position [801, 0]
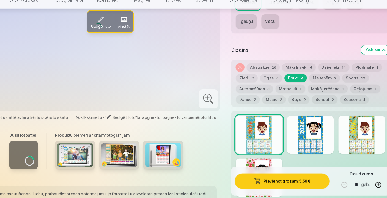
click at [263, 84] on button "Ogas 4" at bounding box center [273, 88] width 20 height 8
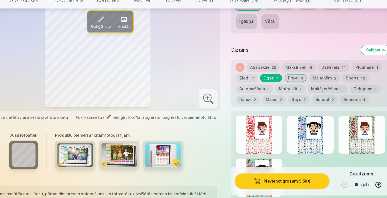
click at [296, 132] on div at bounding box center [309, 139] width 43 height 35
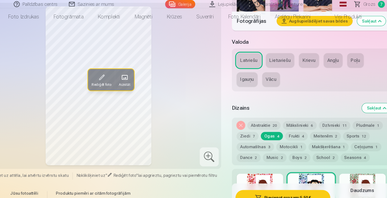
scroll to position [762, 0]
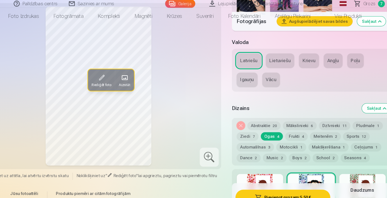
click at [278, 136] on button "Motocikli 1" at bounding box center [291, 136] width 27 height 8
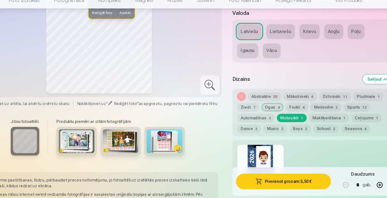
scroll to position [775, 0]
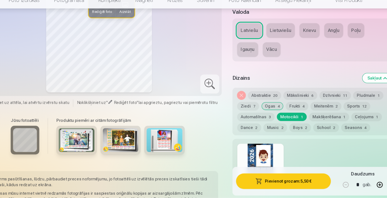
click at [311, 129] on button "School 2" at bounding box center [323, 133] width 24 height 8
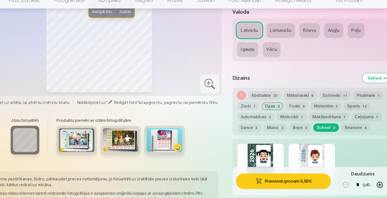
scroll to position [789, 0]
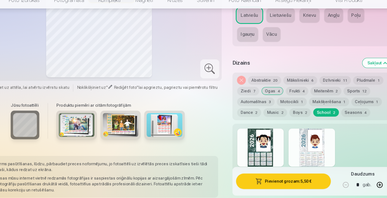
click at [241, 135] on div at bounding box center [262, 151] width 43 height 35
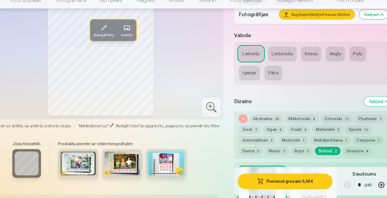
scroll to position [760, 0]
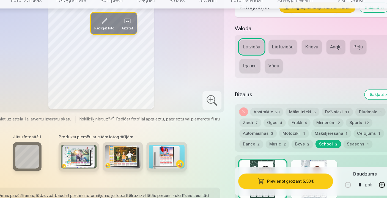
click at [288, 163] on div at bounding box center [309, 180] width 43 height 35
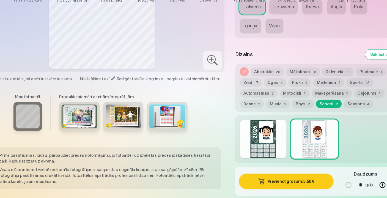
scroll to position [798, 0]
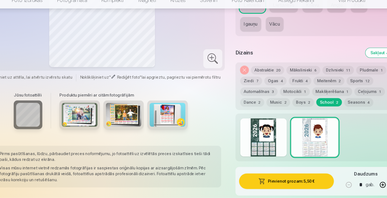
click at [241, 106] on button "Dance 2" at bounding box center [252, 110] width 22 height 8
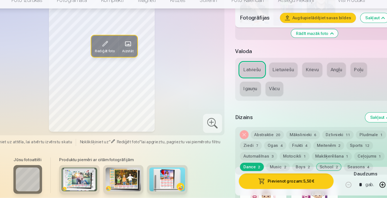
scroll to position [739, 0]
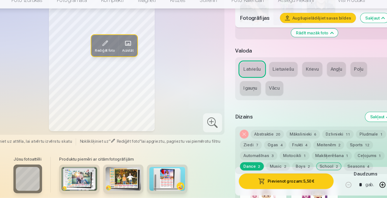
click at [251, 135] on button "Abstraktie 20" at bounding box center [266, 139] width 31 height 8
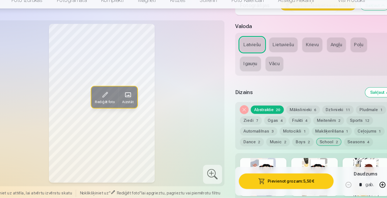
scroll to position [786, 0]
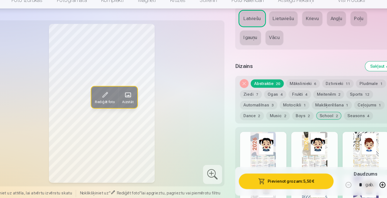
click at [317, 89] on button "Dzīvnieki 11" at bounding box center [331, 93] width 29 height 8
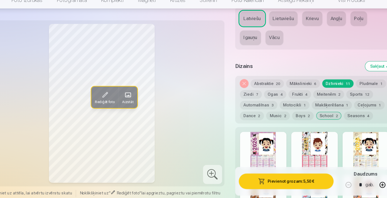
click at [348, 89] on button "Pludmale 1" at bounding box center [362, 93] width 28 height 8
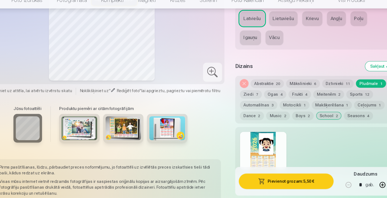
click at [242, 137] on div at bounding box center [262, 154] width 43 height 35
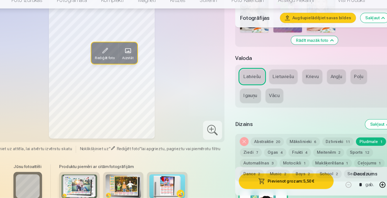
scroll to position [736, 0]
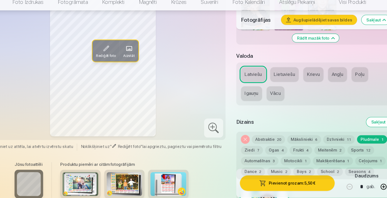
click at [284, 138] on button "Mākslinieki 6" at bounding box center [299, 142] width 31 height 8
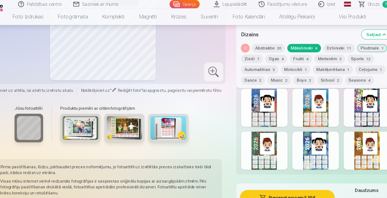
scroll to position [836, 0]
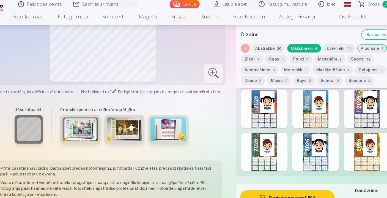
click at [241, 108] on div at bounding box center [262, 100] width 43 height 35
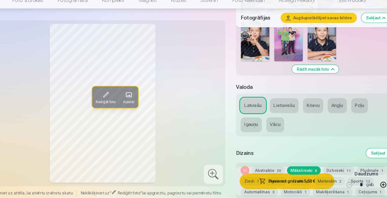
scroll to position [708, 0]
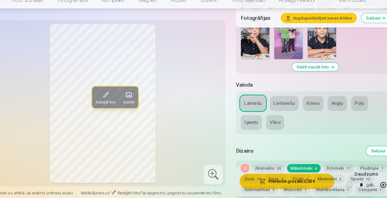
click at [263, 176] on button "Ogas 4" at bounding box center [273, 180] width 20 height 8
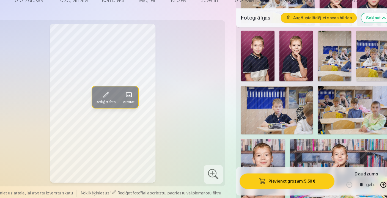
scroll to position [544, 0]
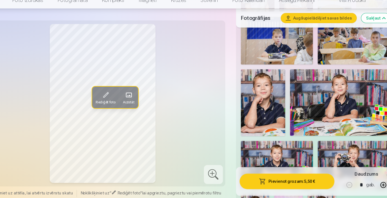
click at [249, 175] on button "Pievienot grozam : 5,50 €" at bounding box center [284, 182] width 88 height 14
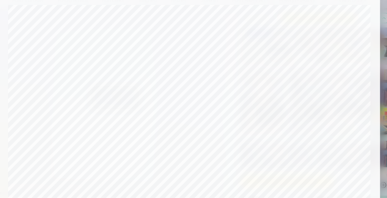
scroll to position [660, 0]
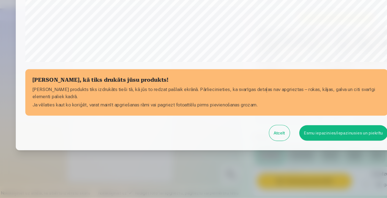
click at [310, 131] on button "Esmu iepazinies/iepazinusies un piekrītu" at bounding box center [320, 138] width 82 height 14
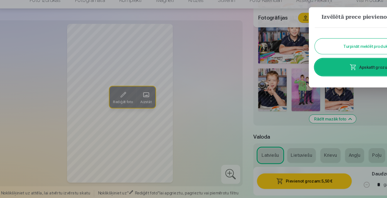
click at [236, 66] on div at bounding box center [193, 99] width 387 height 198
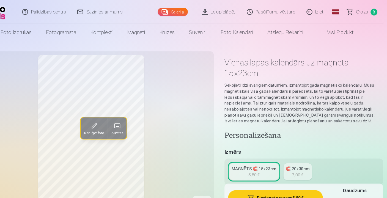
scroll to position [0, 0]
click at [358, 10] on span "Grozs" at bounding box center [363, 11] width 11 height 7
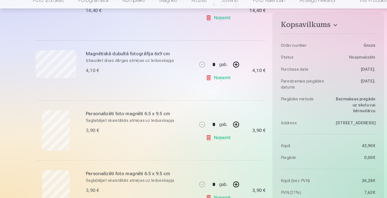
scroll to position [143, 0]
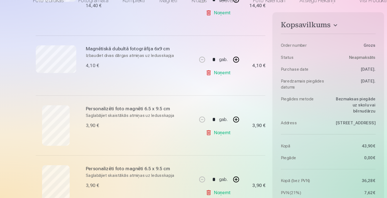
click at [204, 77] on link "Noņemt" at bounding box center [202, 82] width 25 height 11
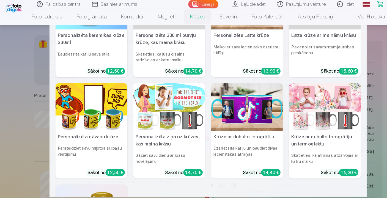
scroll to position [43, 0]
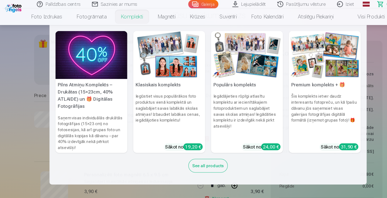
click at [80, 60] on img at bounding box center [86, 51] width 66 height 44
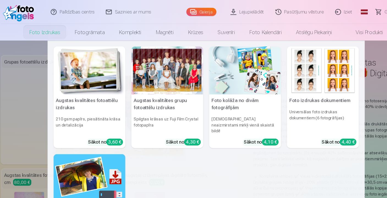
click at [207, 71] on img at bounding box center [229, 65] width 66 height 44
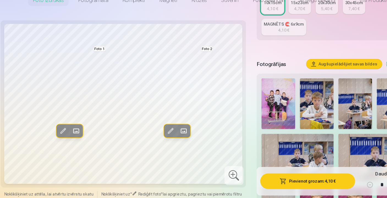
scroll to position [125, 0]
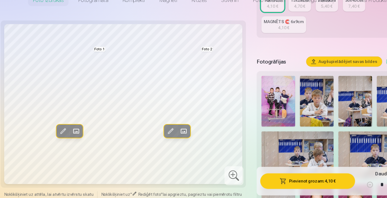
click at [169, 132] on span at bounding box center [169, 136] width 9 height 9
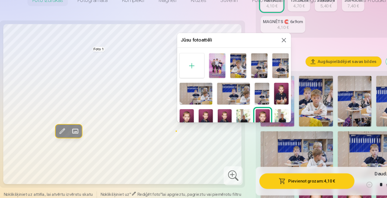
click at [198, 64] on img at bounding box center [200, 75] width 15 height 23
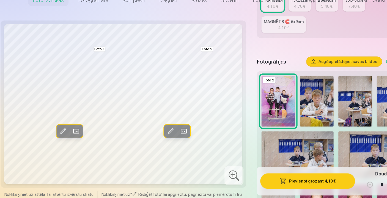
click at [67, 132] on span at bounding box center [70, 136] width 9 height 9
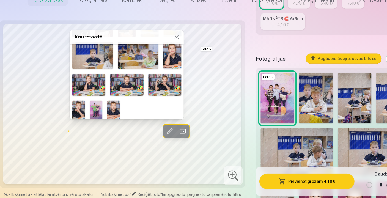
scroll to position [128, 0]
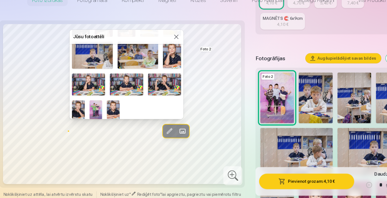
click at [90, 108] on img at bounding box center [89, 117] width 12 height 18
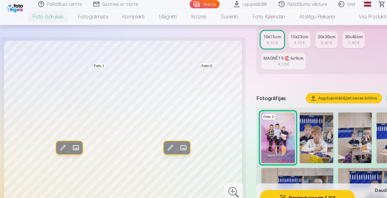
scroll to position [106, 0]
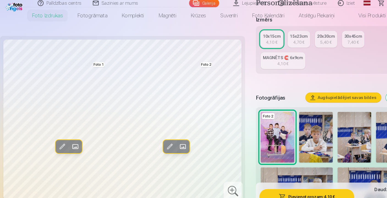
click at [274, 38] on div "4,70 €" at bounding box center [276, 39] width 10 height 5
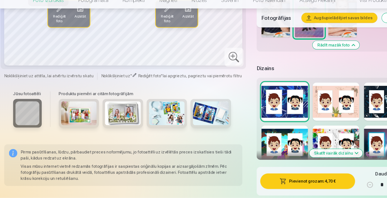
scroll to position [733, 0]
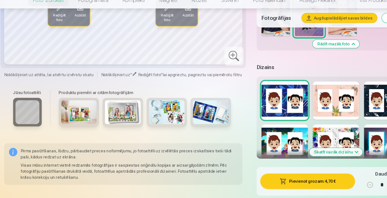
click at [297, 152] on button "Skatīt vairāk dizainu" at bounding box center [309, 156] width 49 height 8
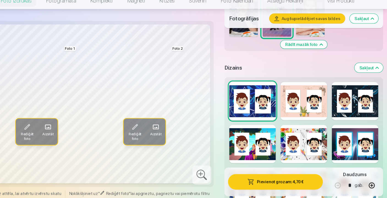
click at [336, 134] on div at bounding box center [357, 147] width 43 height 35
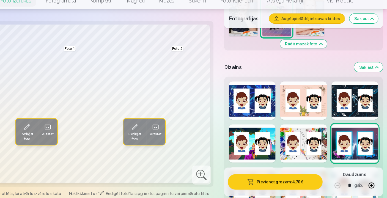
scroll to position [734, 0]
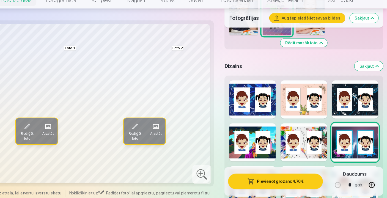
click at [336, 93] on div at bounding box center [357, 106] width 43 height 35
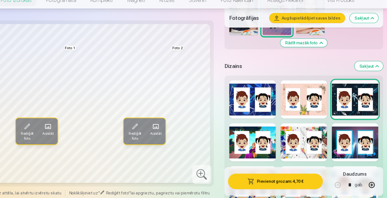
click at [288, 97] on div at bounding box center [309, 106] width 43 height 35
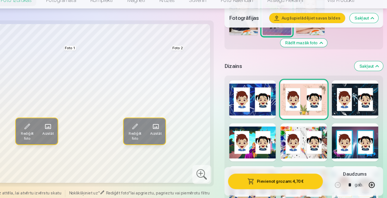
click at [241, 95] on div at bounding box center [262, 106] width 43 height 35
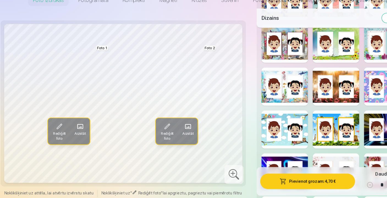
scroll to position [907, 0]
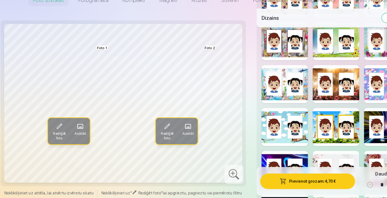
click at [311, 75] on div at bounding box center [309, 92] width 43 height 35
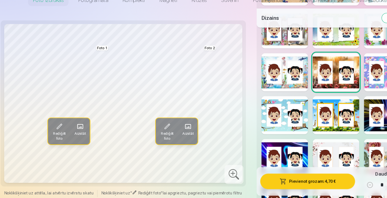
scroll to position [919, 0]
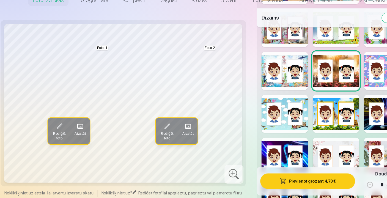
click at [340, 104] on div at bounding box center [357, 120] width 43 height 35
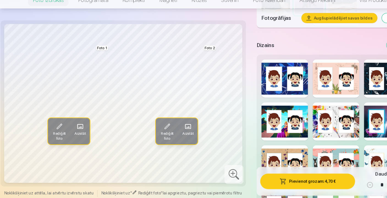
scroll to position [760, 0]
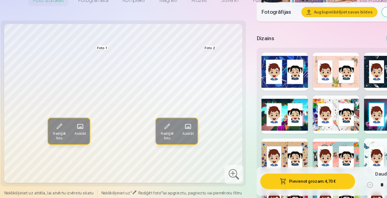
click at [263, 69] on div at bounding box center [262, 81] width 43 height 35
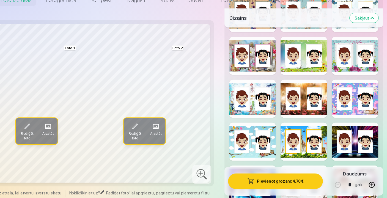
scroll to position [894, 0]
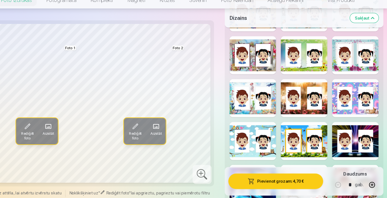
click at [336, 130] on div at bounding box center [357, 145] width 43 height 35
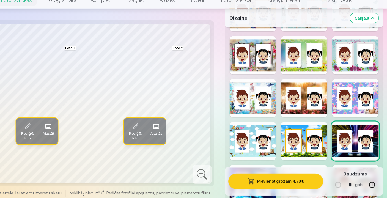
scroll to position [894, 0]
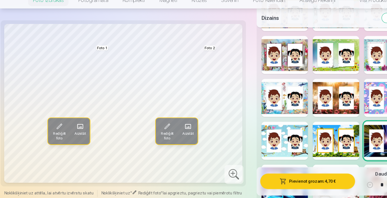
click at [278, 175] on button "Pievienot grozam : 4,70 €" at bounding box center [284, 182] width 88 height 14
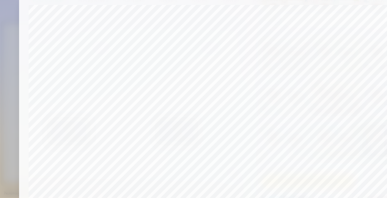
scroll to position [1010, 0]
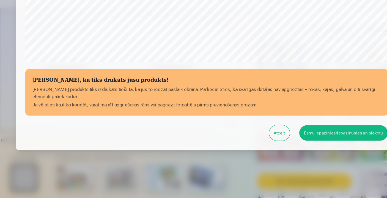
click at [311, 131] on button "Esmu iepazinies/iepazinusies un piekrītu" at bounding box center [320, 138] width 82 height 14
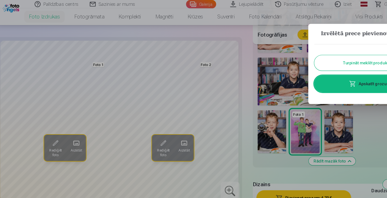
scroll to position [563, 0]
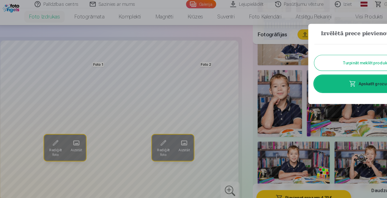
click at [335, 81] on link "Apskatīt grozu" at bounding box center [342, 77] width 99 height 15
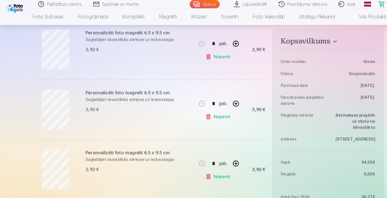
scroll to position [171, 0]
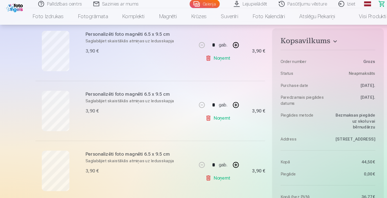
click at [203, 106] on link "Noņemt" at bounding box center [202, 109] width 25 height 11
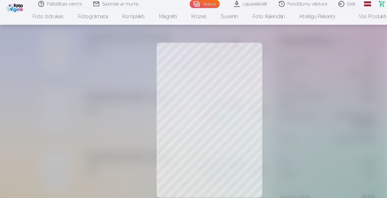
click at [134, 101] on div at bounding box center [193, 99] width 387 height 198
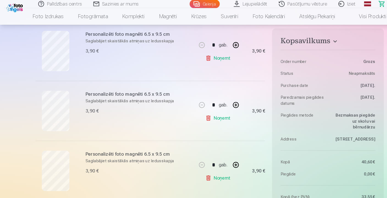
click at [206, 54] on link "Noņemt" at bounding box center [202, 53] width 25 height 11
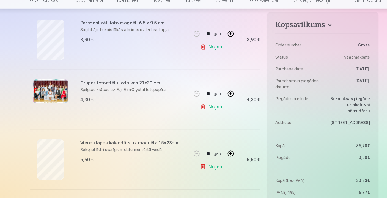
scroll to position [222, 0]
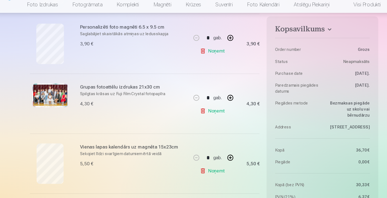
click at [202, 53] on link "Noņemt" at bounding box center [202, 58] width 25 height 11
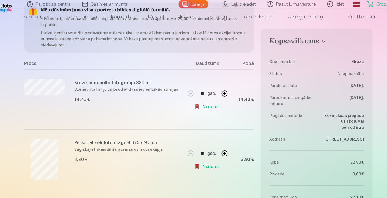
scroll to position [70, 0]
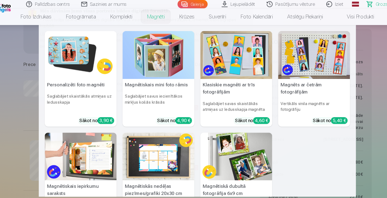
click at [56, 64] on img at bounding box center [86, 51] width 66 height 44
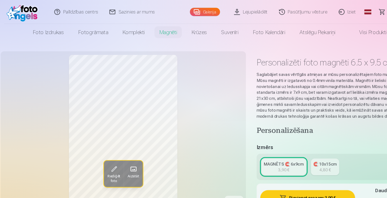
click at [120, 158] on span at bounding box center [122, 156] width 9 height 9
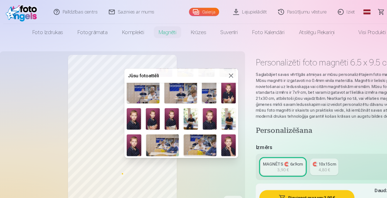
scroll to position [32, 0]
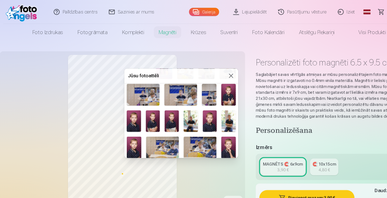
click at [191, 112] on img at bounding box center [193, 112] width 13 height 20
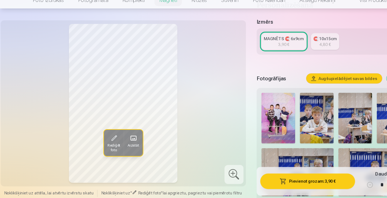
scroll to position [109, 0]
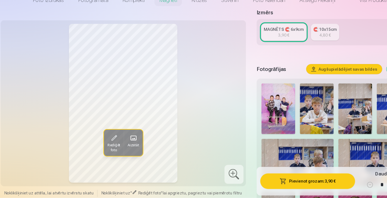
click at [294, 175] on button "Pievienot grozam : 3,90 €" at bounding box center [284, 182] width 88 height 14
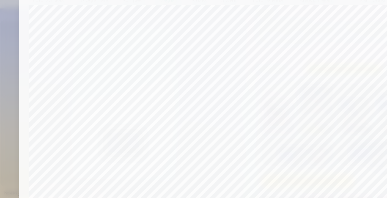
scroll to position [225, 0]
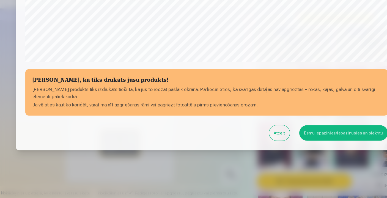
click at [307, 131] on button "Esmu iepazinies/iepazinusies un piekrītu" at bounding box center [320, 138] width 82 height 14
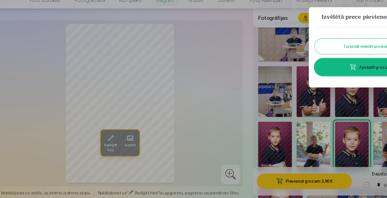
click at [333, 70] on link "Apskatīt grozu" at bounding box center [342, 77] width 99 height 15
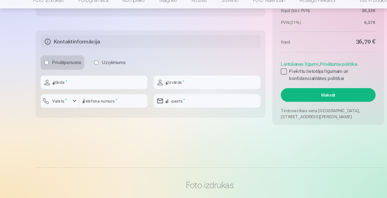
scroll to position [586, 0]
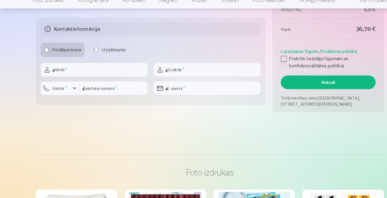
click at [263, 67] on div at bounding box center [261, 69] width 5 height 5
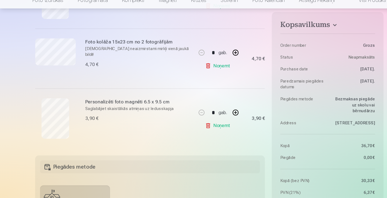
scroll to position [316, 0]
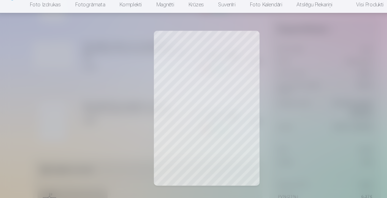
click at [310, 105] on div at bounding box center [193, 99] width 387 height 198
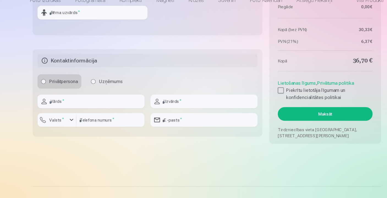
scroll to position [564, 0]
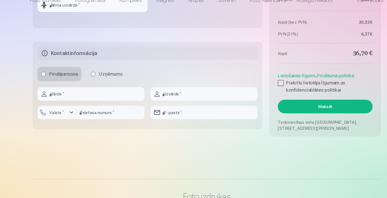
click at [309, 107] on button "Maksāt" at bounding box center [302, 113] width 87 height 13
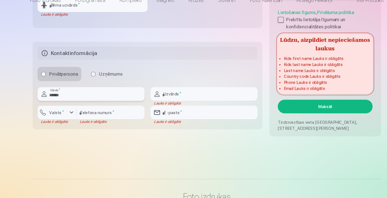
type input "******"
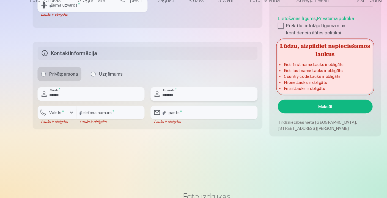
type input "*******"
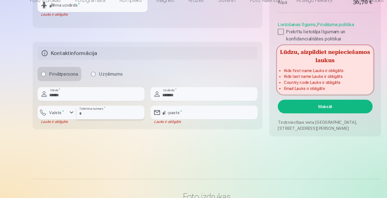
type input "********"
click at [65, 116] on div "button" at bounding box center [68, 119] width 7 height 7
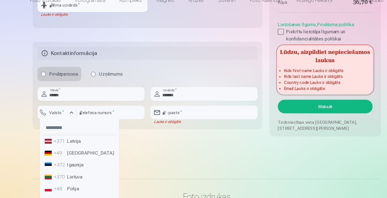
click at [65, 140] on li "+371 Latvija" at bounding box center [76, 145] width 68 height 11
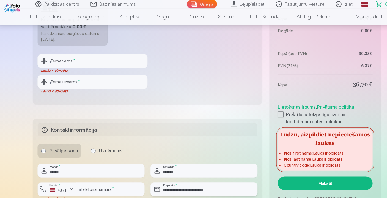
scroll to position [506, 0]
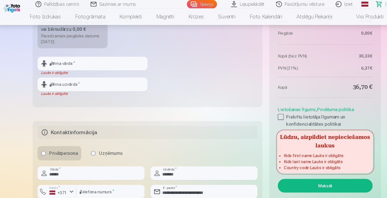
type input "**********"
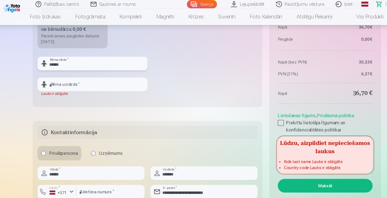
type input "******"
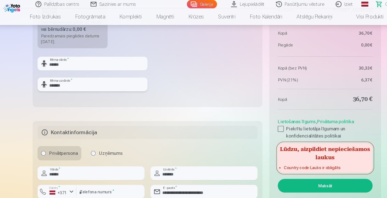
type input "*******"
click at [147, 93] on fieldset "Piegādes metode Bezmaksas piegāde uz skolu vai bērnudārzu : 0,00 € Paredzamais …" at bounding box center [139, 33] width 212 height 131
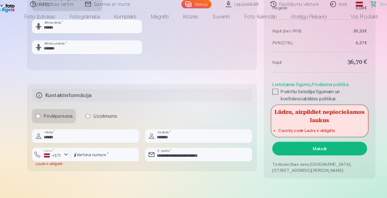
scroll to position [537, 0]
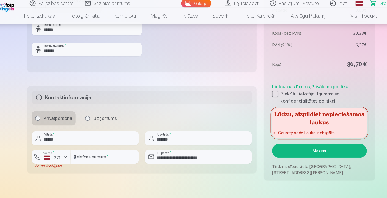
click at [198, 105] on div "Privātpersona Uzņēmums" at bounding box center [138, 109] width 203 height 13
click at [52, 144] on div "+371" at bounding box center [56, 145] width 16 height 5
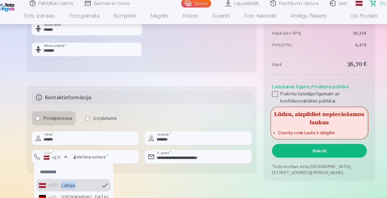
click at [53, 174] on li "+371 Latvija" at bounding box center [76, 171] width 68 height 11
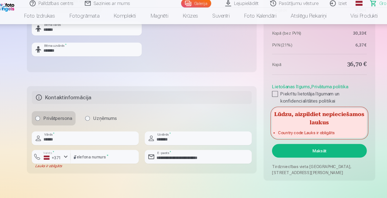
click at [52, 147] on div "+371" at bounding box center [56, 145] width 16 height 5
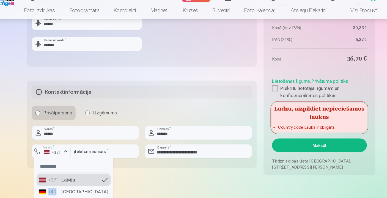
click at [56, 177] on li "+49 [GEOGRAPHIC_DATA]" at bounding box center [76, 182] width 68 height 11
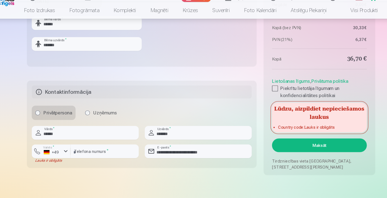
click at [65, 142] on div "button" at bounding box center [68, 145] width 7 height 7
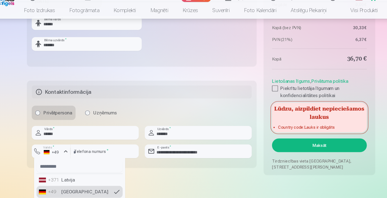
click at [64, 167] on li "+371 Latvija" at bounding box center [81, 171] width 79 height 11
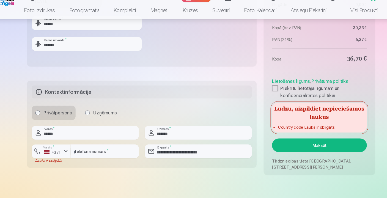
click at [174, 85] on h5 "Kontaktinformācija" at bounding box center [138, 91] width 203 height 12
click at [49, 104] on label "Privātpersona" at bounding box center [57, 109] width 40 height 13
click at [65, 142] on div "button" at bounding box center [68, 145] width 7 height 7
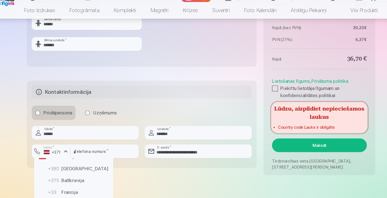
scroll to position [76, 0]
click at [69, 170] on li "+375 Baltkrievija" at bounding box center [76, 172] width 68 height 11
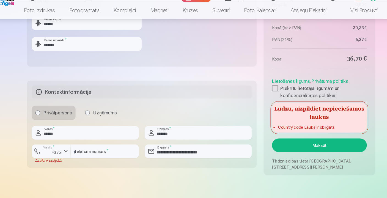
click at [65, 142] on div "button" at bounding box center [68, 145] width 7 height 7
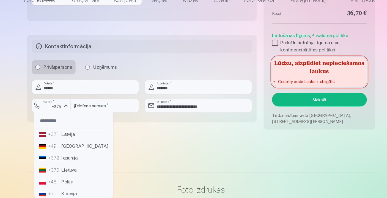
scroll to position [0, 0]
click at [68, 134] on li "+371 Latvija" at bounding box center [76, 139] width 68 height 11
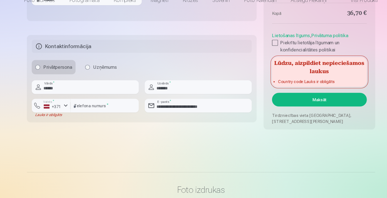
click at [171, 106] on input "**********" at bounding box center [191, 112] width 99 height 13
click at [103, 106] on input "********" at bounding box center [104, 112] width 63 height 13
click at [294, 101] on button "Maksāt" at bounding box center [302, 107] width 87 height 13
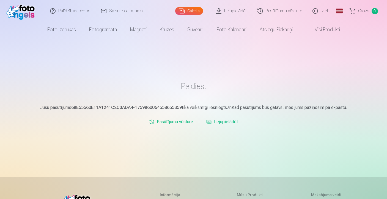
click at [268, 143] on div "Paldies! Jūsu pasūtījums 68E55560E11A1241C2C3ADA4-1759860064558655359 tika veik…" at bounding box center [194, 164] width 330 height 328
click at [245, 10] on link "Lejupielādēt" at bounding box center [232, 11] width 42 height 22
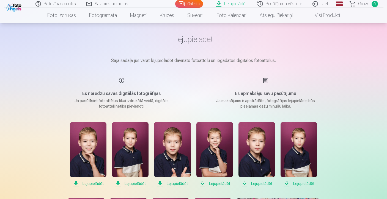
scroll to position [70, 0]
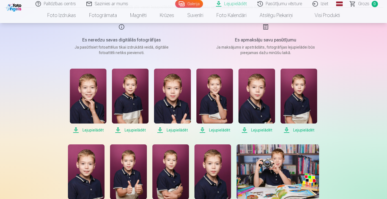
click at [99, 129] on span "Lejupielādēt" at bounding box center [88, 130] width 37 height 7
click at [129, 128] on span "Lejupielādēt" at bounding box center [130, 130] width 37 height 7
click at [173, 131] on span "Lejupielādēt" at bounding box center [172, 130] width 37 height 7
click at [225, 129] on span "Lejupielādēt" at bounding box center [214, 130] width 37 height 7
click at [266, 129] on span "Lejupielādēt" at bounding box center [256, 130] width 37 height 7
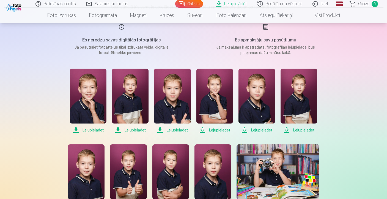
click at [296, 130] on span "Lejupielādēt" at bounding box center [298, 130] width 37 height 7
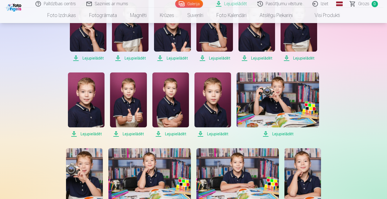
scroll to position [143, 0]
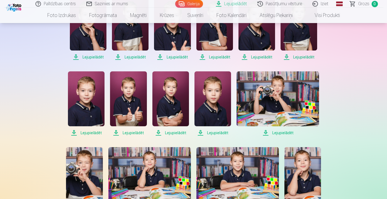
click at [87, 132] on span "Lejupielādēt" at bounding box center [86, 133] width 37 height 7
click at [139, 133] on span "Lejupielādēt" at bounding box center [128, 133] width 37 height 7
click at [178, 133] on span "Lejupielādēt" at bounding box center [170, 133] width 37 height 7
click at [213, 132] on span "Lejupielādēt" at bounding box center [212, 133] width 37 height 7
click at [280, 133] on span "Lejupielādēt" at bounding box center [277, 133] width 82 height 7
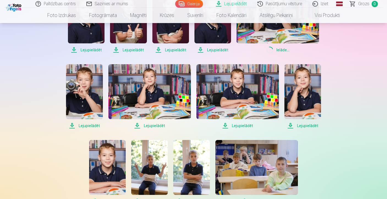
scroll to position [227, 0]
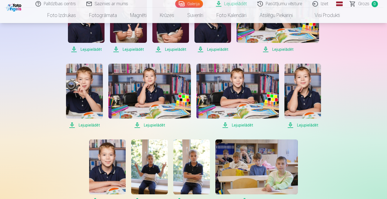
click at [90, 126] on span "Lejupielādēt" at bounding box center [84, 125] width 37 height 7
click at [160, 125] on span "Lejupielādēt" at bounding box center [149, 125] width 82 height 7
click at [245, 124] on span "Lejupielādēt" at bounding box center [237, 125] width 82 height 7
click at [306, 125] on span "Lejupielādēt" at bounding box center [302, 125] width 37 height 7
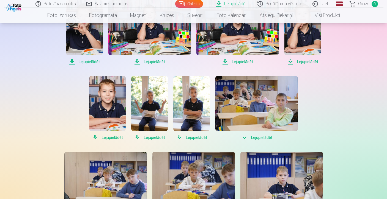
scroll to position [295, 0]
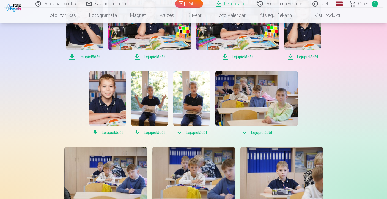
click at [111, 133] on span "Lejupielādēt" at bounding box center [107, 132] width 37 height 7
click at [153, 134] on span "Lejupielādēt" at bounding box center [149, 132] width 37 height 7
click at [201, 134] on span "Lejupielādēt" at bounding box center [191, 132] width 37 height 7
click at [261, 134] on span "Lejupielādēt" at bounding box center [256, 132] width 82 height 7
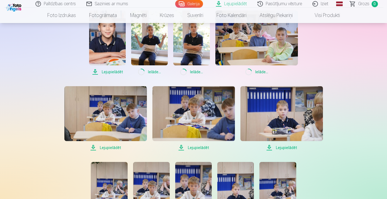
scroll to position [391, 0]
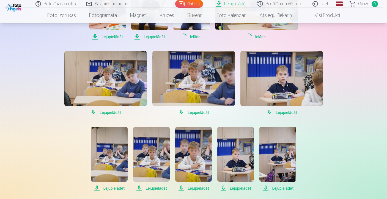
click at [293, 112] on span "Lejupielādēt" at bounding box center [281, 112] width 82 height 7
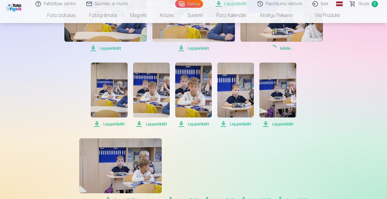
scroll to position [457, 0]
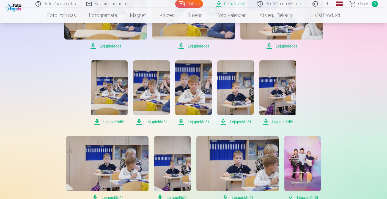
click at [280, 119] on span "Lejupielādēt" at bounding box center [277, 122] width 37 height 7
click at [233, 122] on span "Lejupielādēt" at bounding box center [235, 122] width 37 height 7
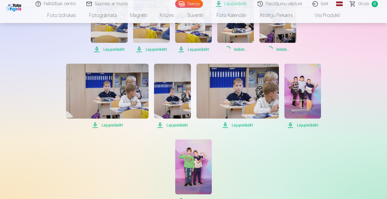
scroll to position [530, 0]
click at [183, 123] on span "Lejupielādēt" at bounding box center [172, 125] width 37 height 7
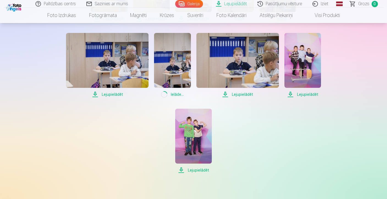
scroll to position [564, 0]
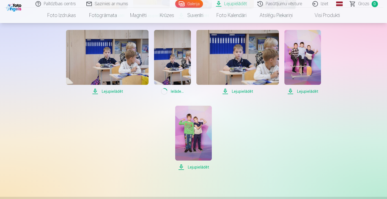
click at [309, 90] on span "Lejupielādēt" at bounding box center [302, 91] width 37 height 7
click at [200, 168] on span "Lejupielādēt" at bounding box center [193, 167] width 37 height 7
